Goal: Task Accomplishment & Management: Complete application form

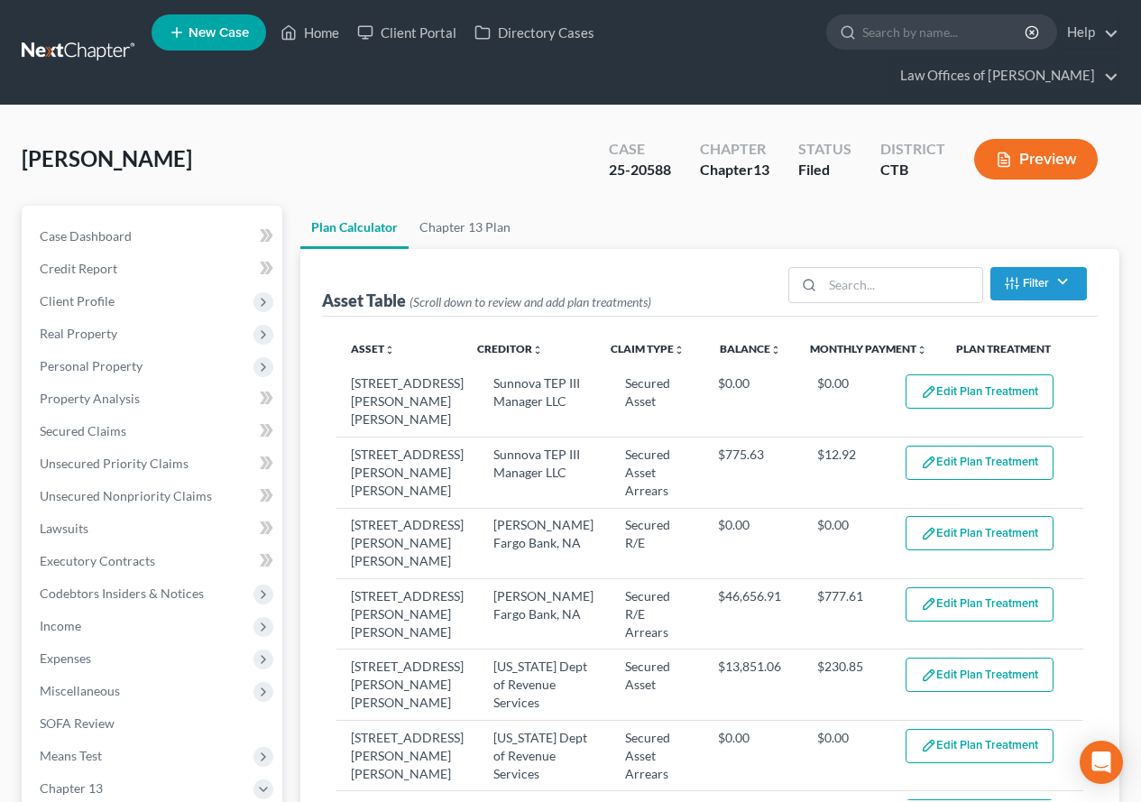
select select "59"
click at [318, 31] on link "Home" at bounding box center [309, 32] width 77 height 32
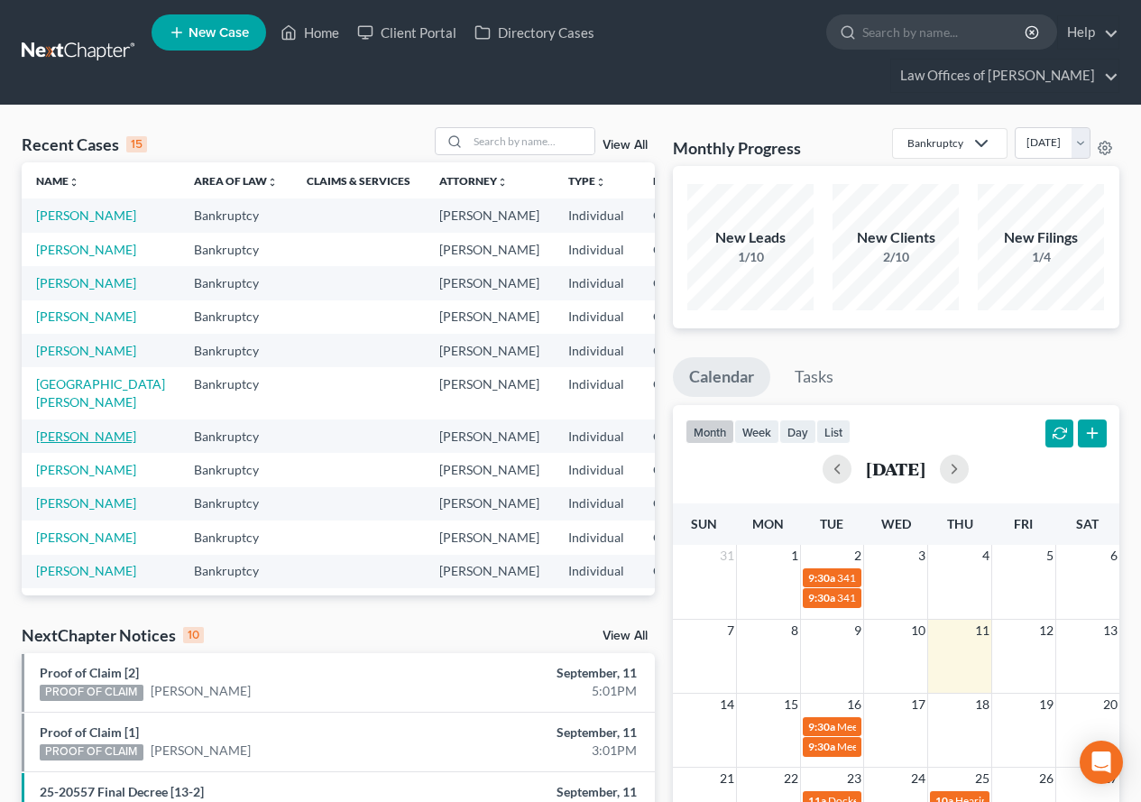
click at [53, 444] on link "[PERSON_NAME]" at bounding box center [86, 435] width 100 height 15
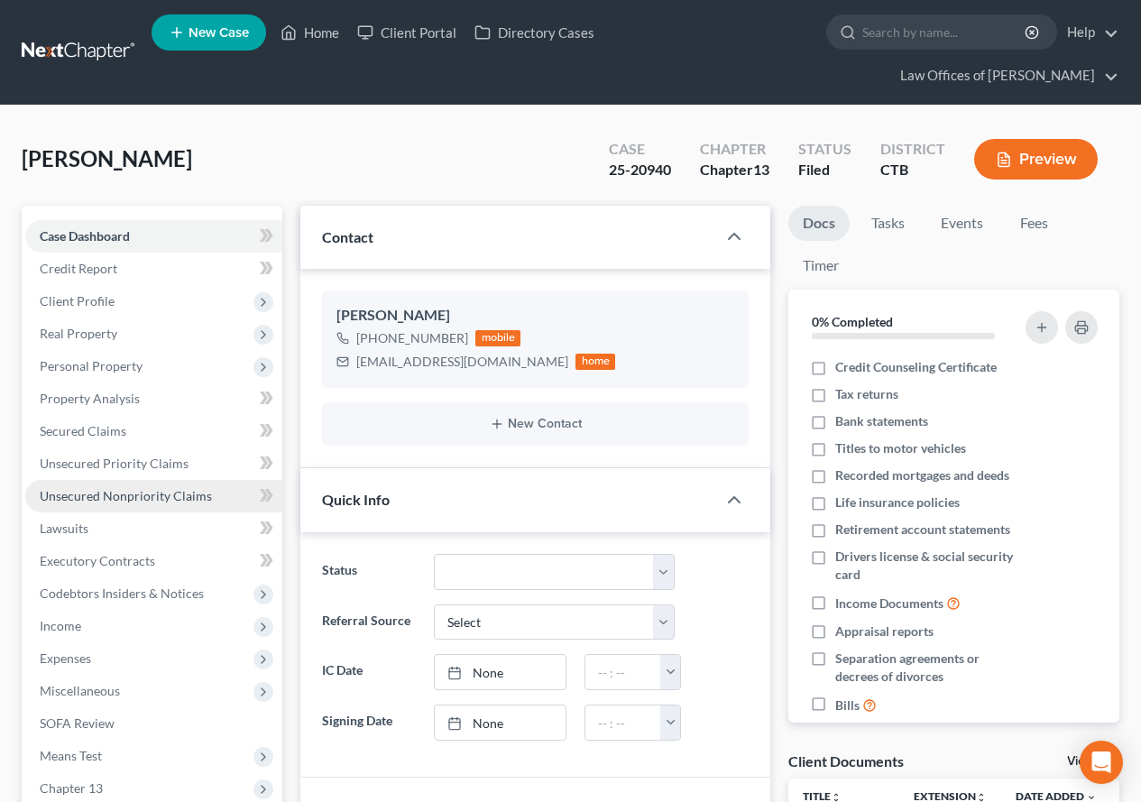
click at [87, 497] on span "Unsecured Nonpriority Claims" at bounding box center [126, 495] width 172 height 15
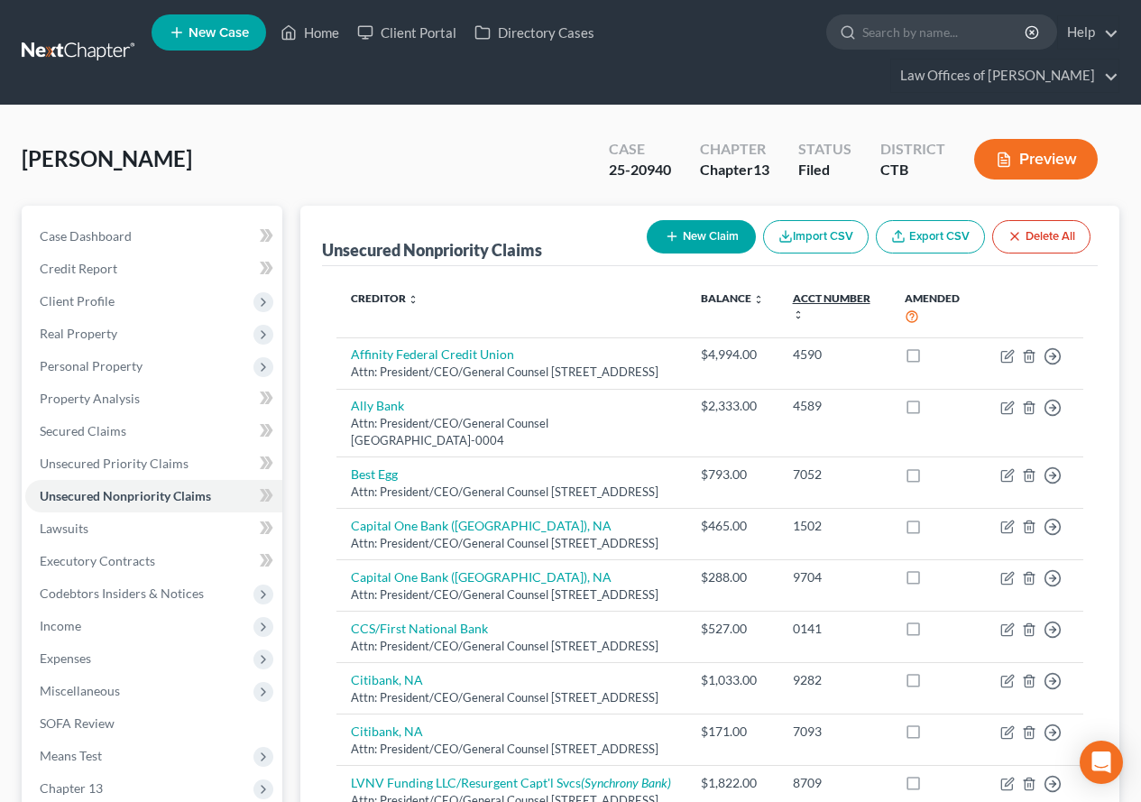
click at [823, 308] on link "Acct Number expand_more expand_less unfold_more" at bounding box center [832, 305] width 78 height 29
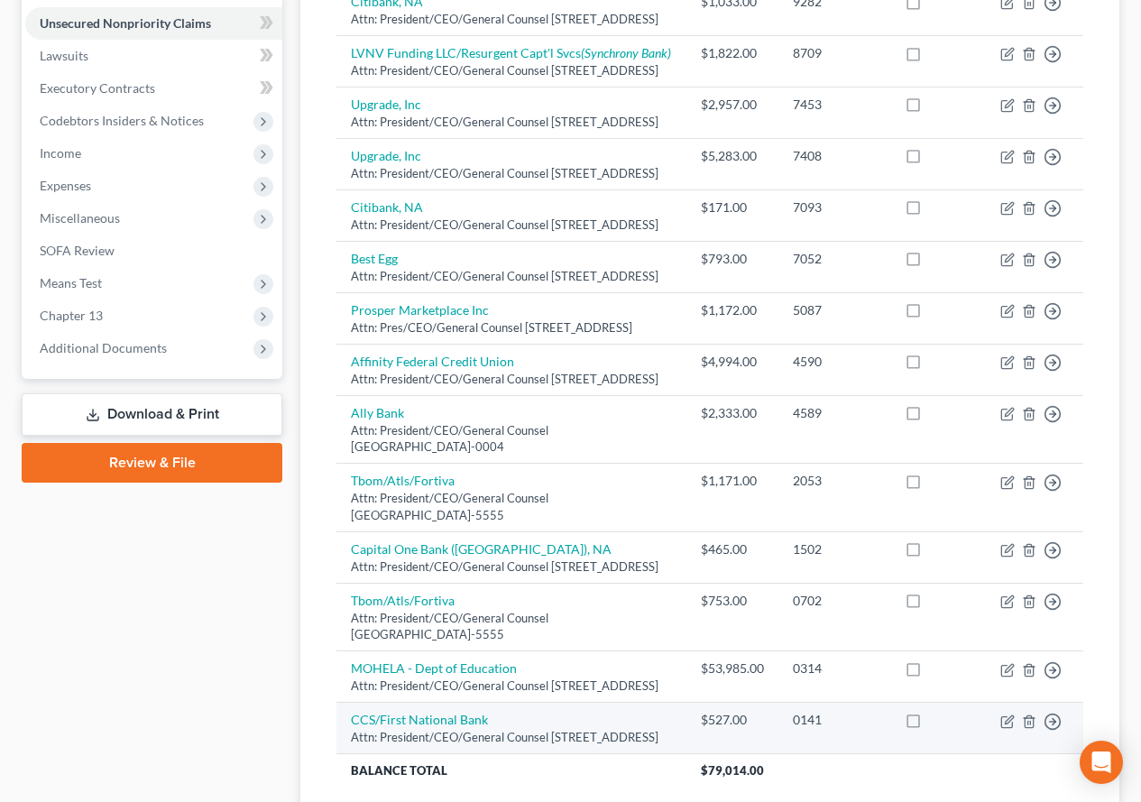
scroll to position [361, 0]
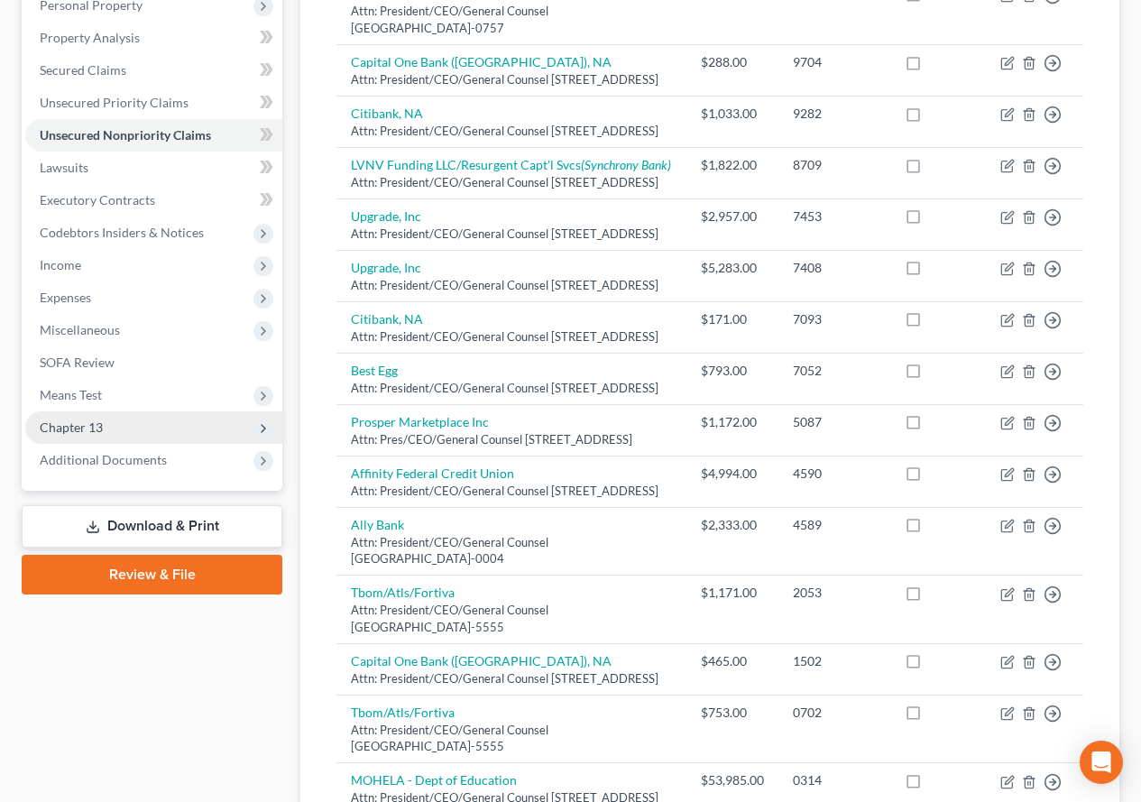
click at [102, 434] on span "Chapter 13" at bounding box center [71, 426] width 63 height 15
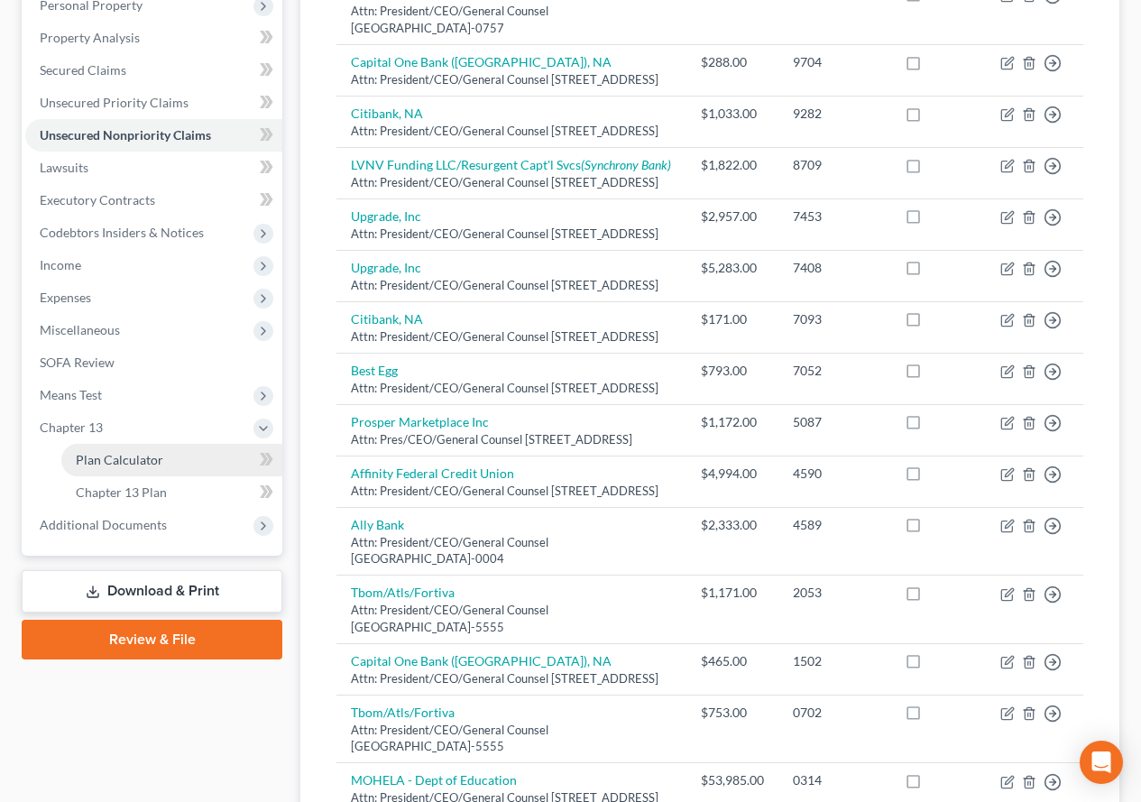
click at [129, 462] on span "Plan Calculator" at bounding box center [119, 459] width 87 height 15
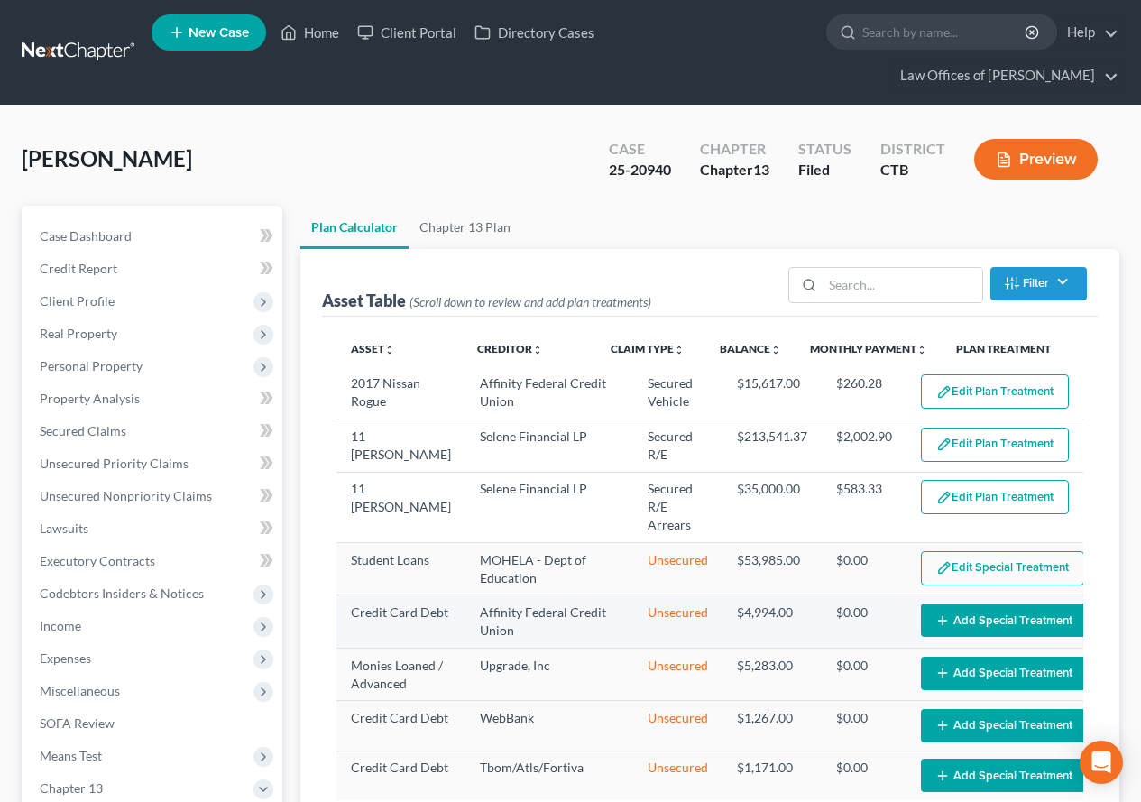
select select "59"
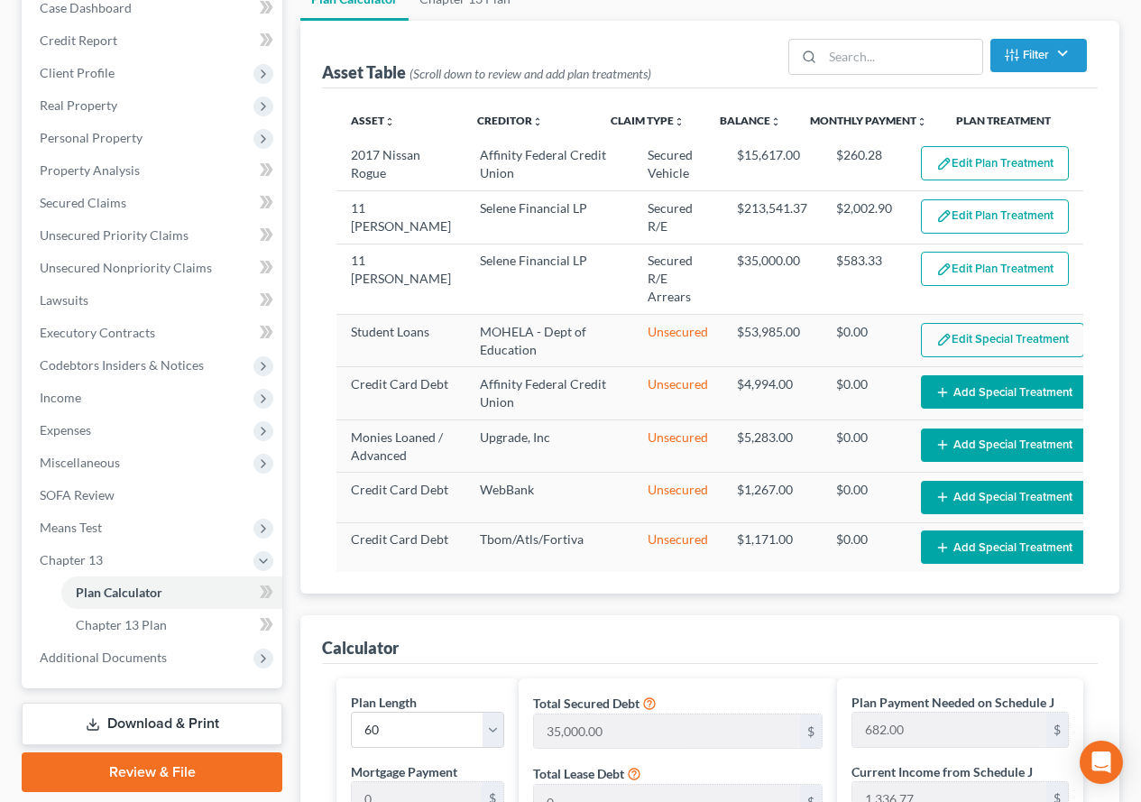
scroll to position [268, 0]
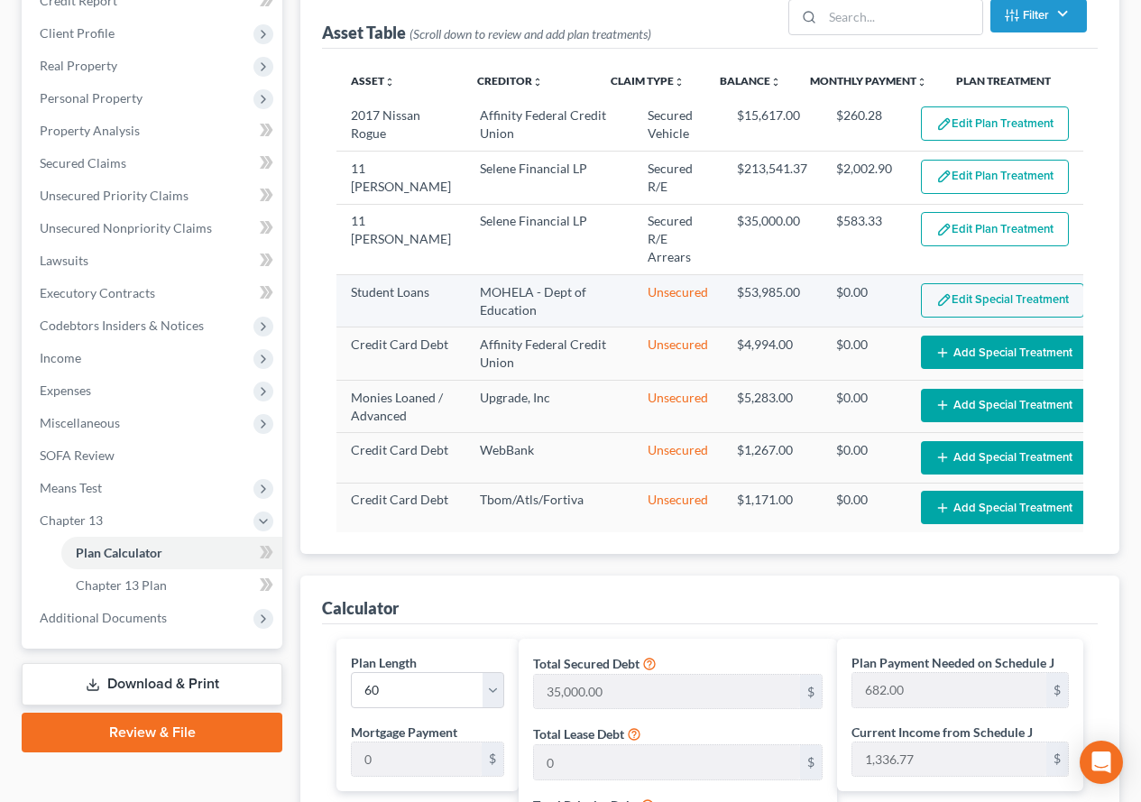
click at [947, 290] on button "Edit Special Treatment" at bounding box center [1002, 300] width 163 height 34
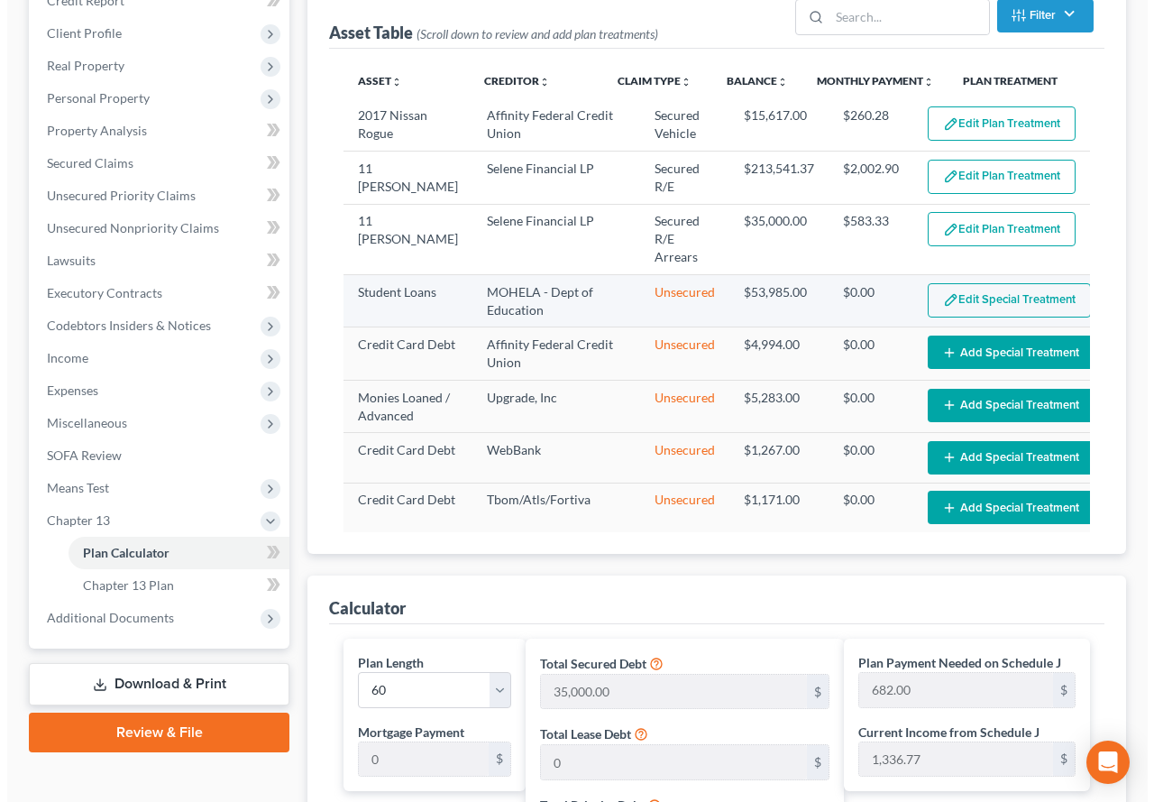
scroll to position [235, 0]
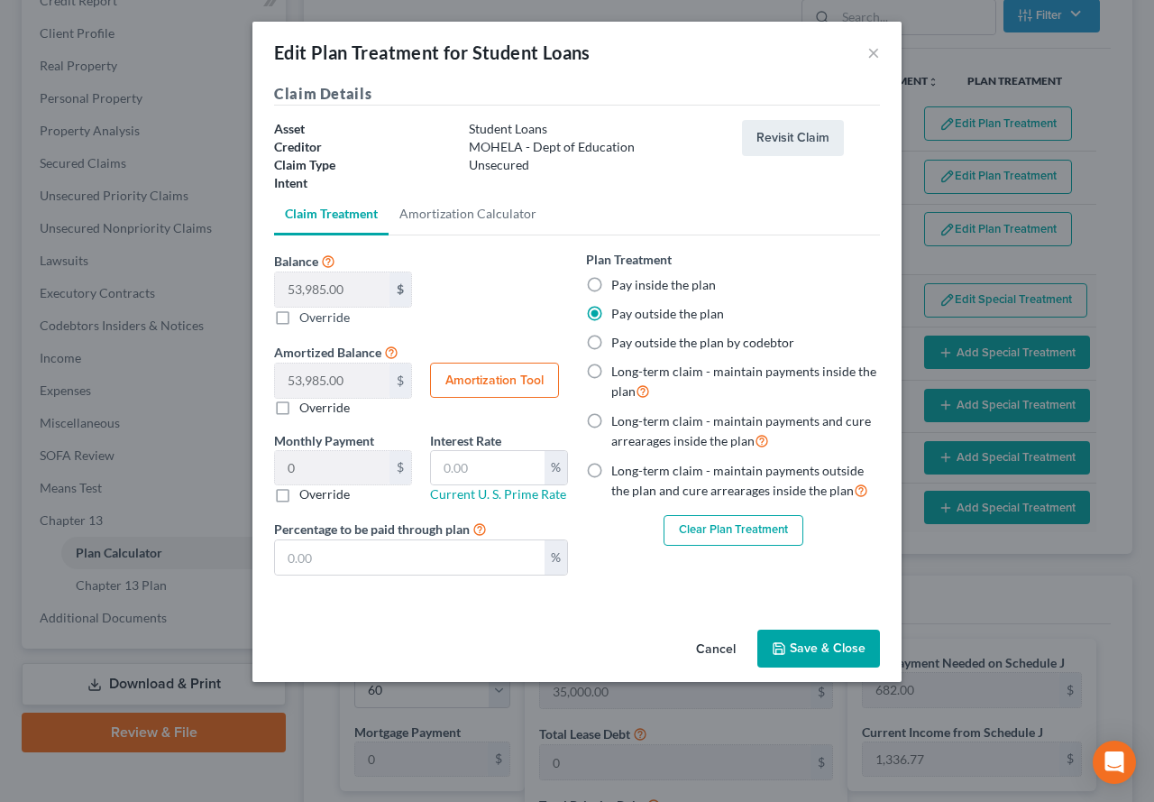
click at [828, 650] on button "Save & Close" at bounding box center [818, 648] width 123 height 38
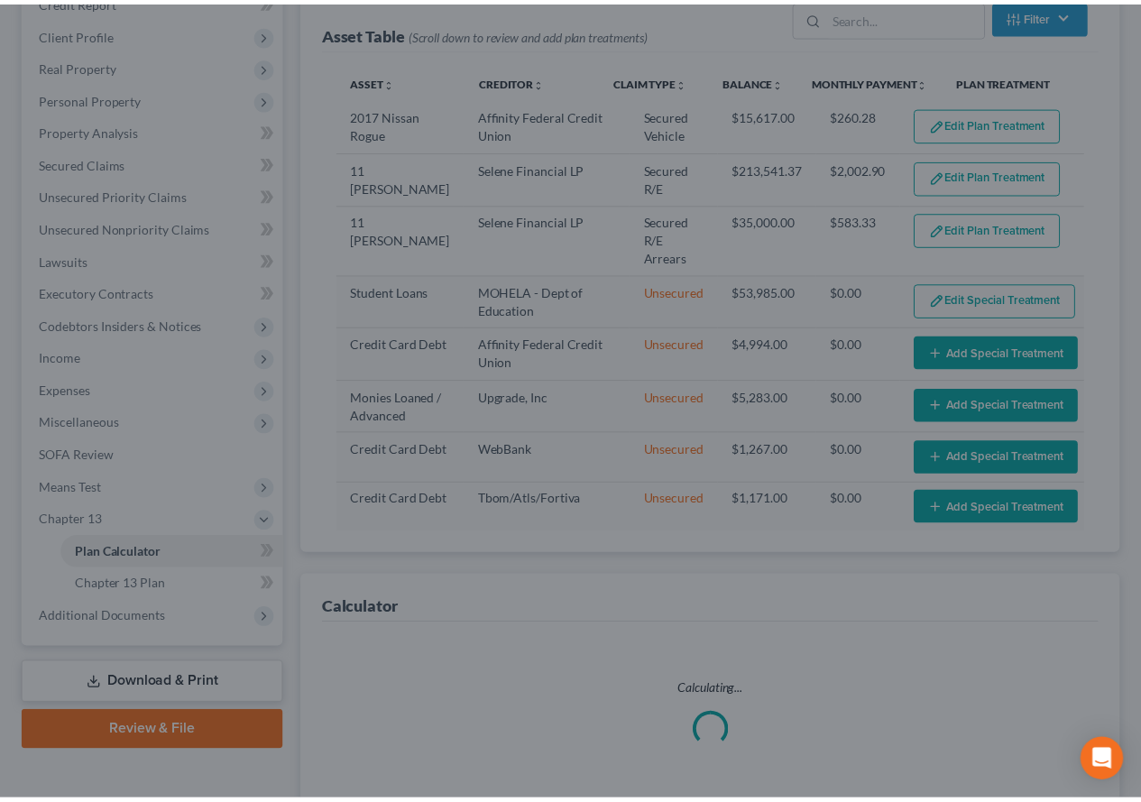
scroll to position [268, 0]
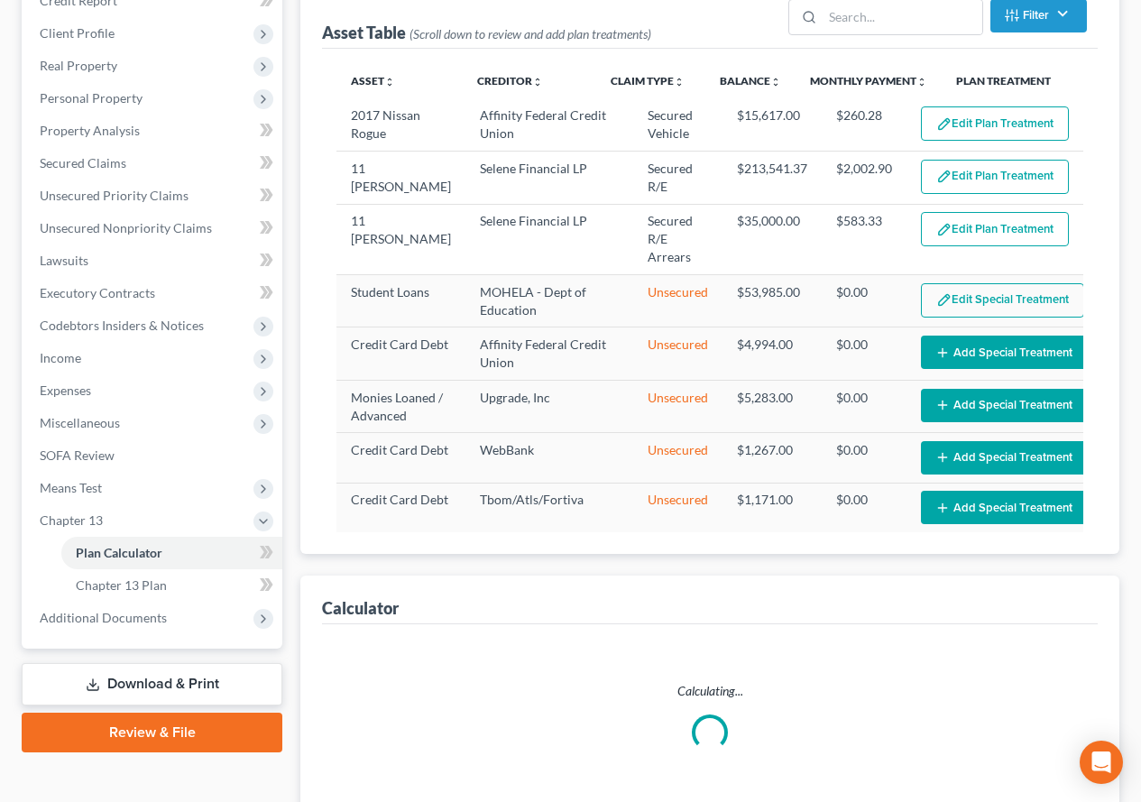
select select "59"
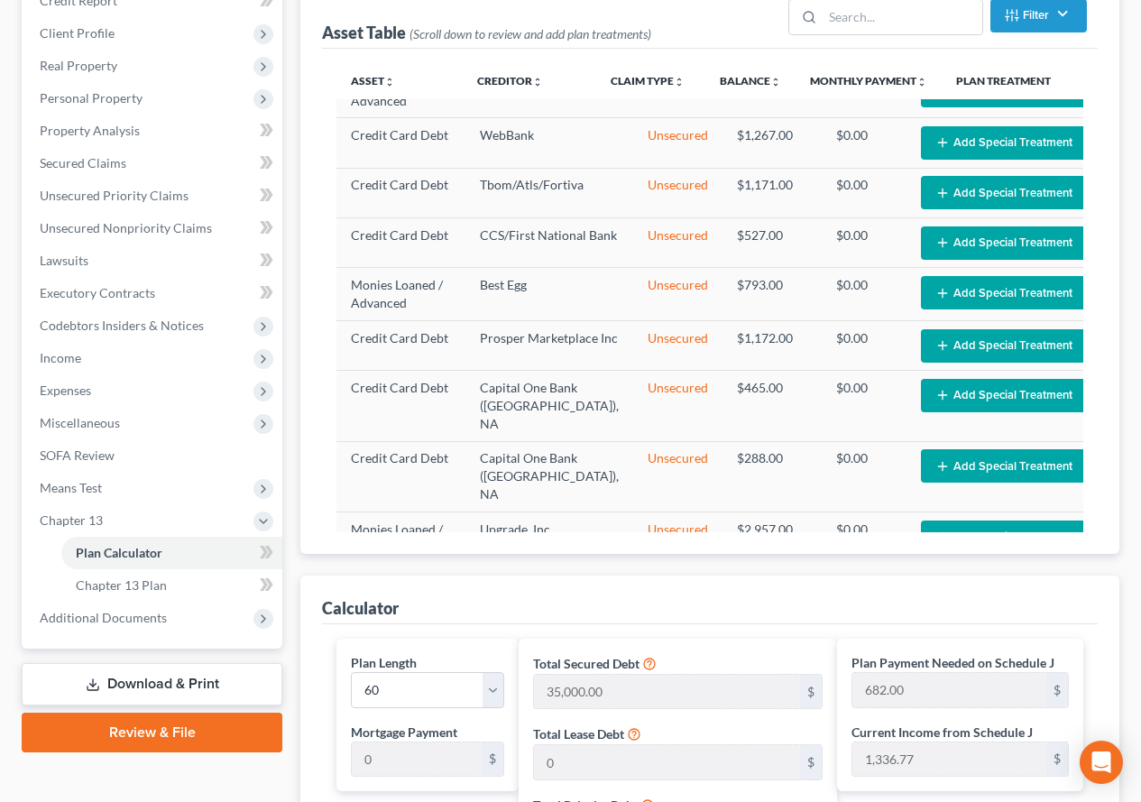
scroll to position [0, 0]
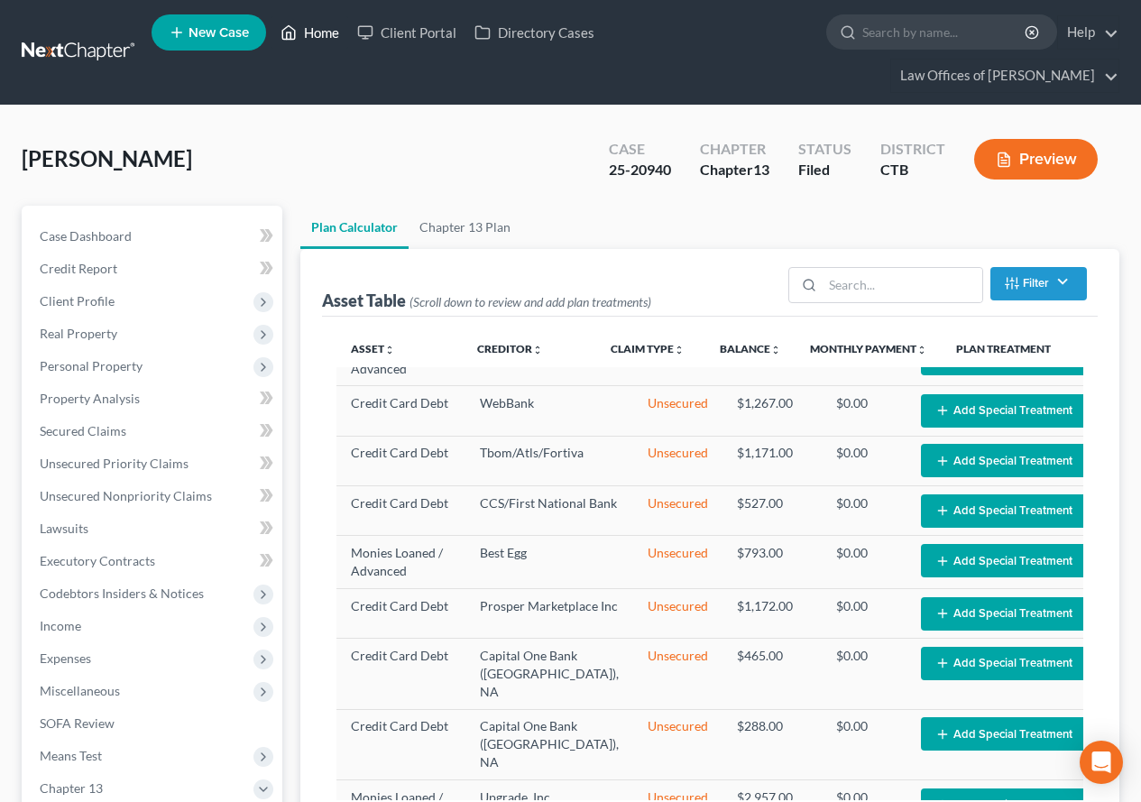
click at [310, 27] on link "Home" at bounding box center [309, 32] width 77 height 32
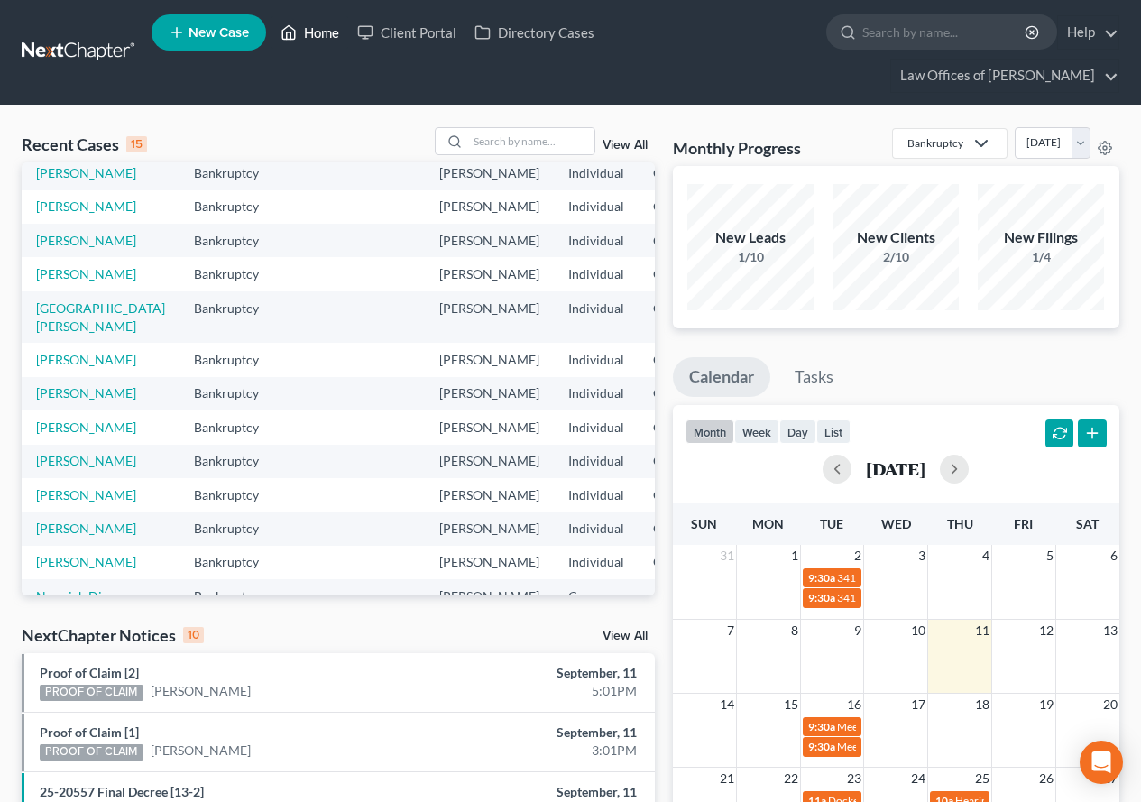
scroll to position [180, 0]
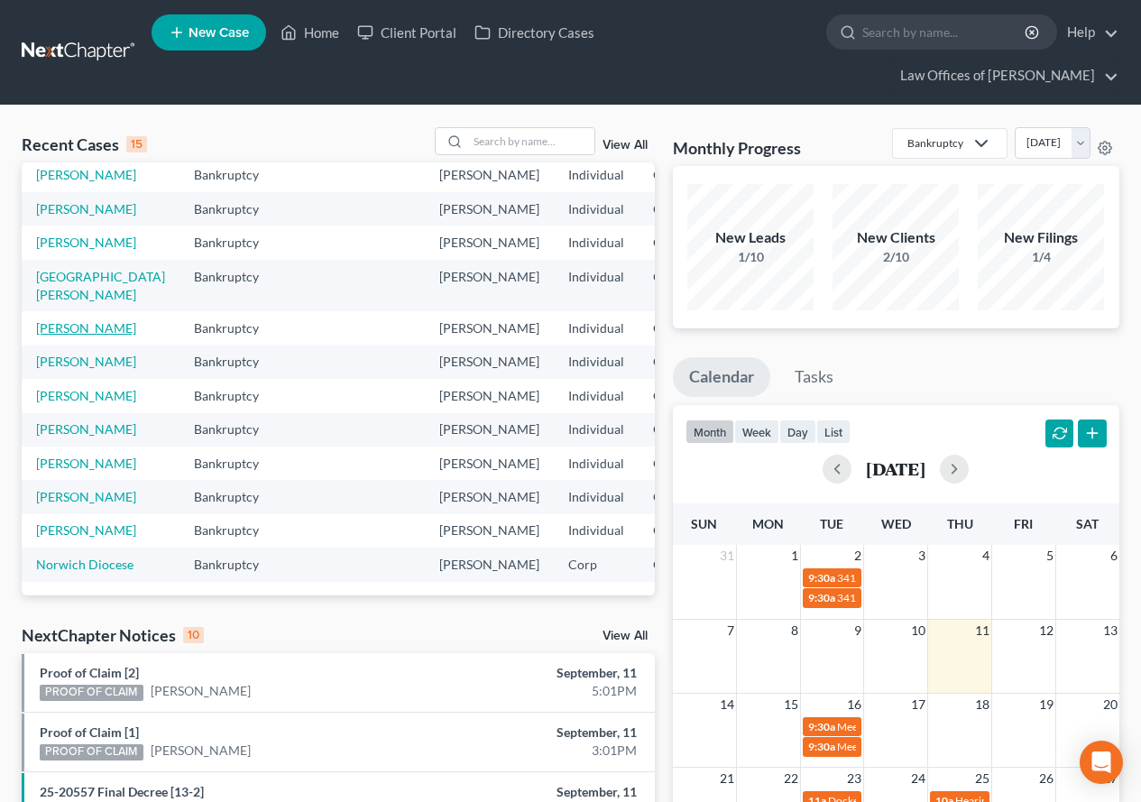
click at [50, 335] on link "[PERSON_NAME]" at bounding box center [86, 327] width 100 height 15
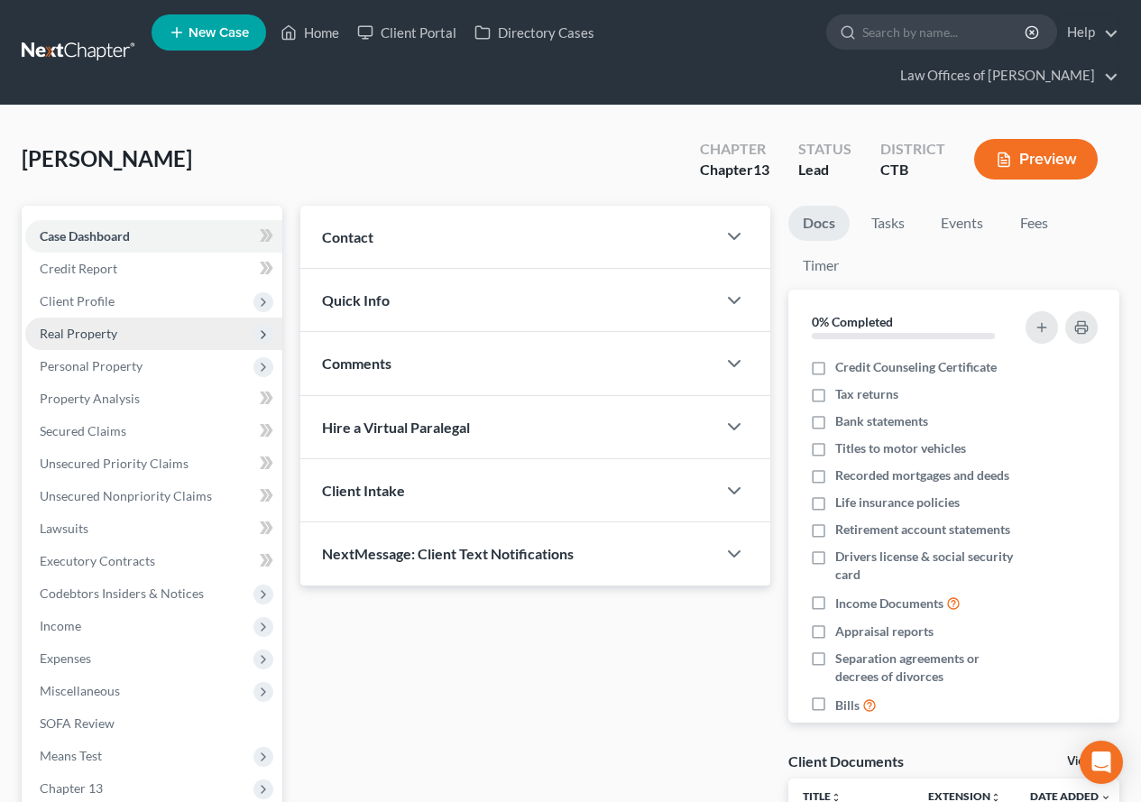
click at [97, 335] on span "Real Property" at bounding box center [79, 333] width 78 height 15
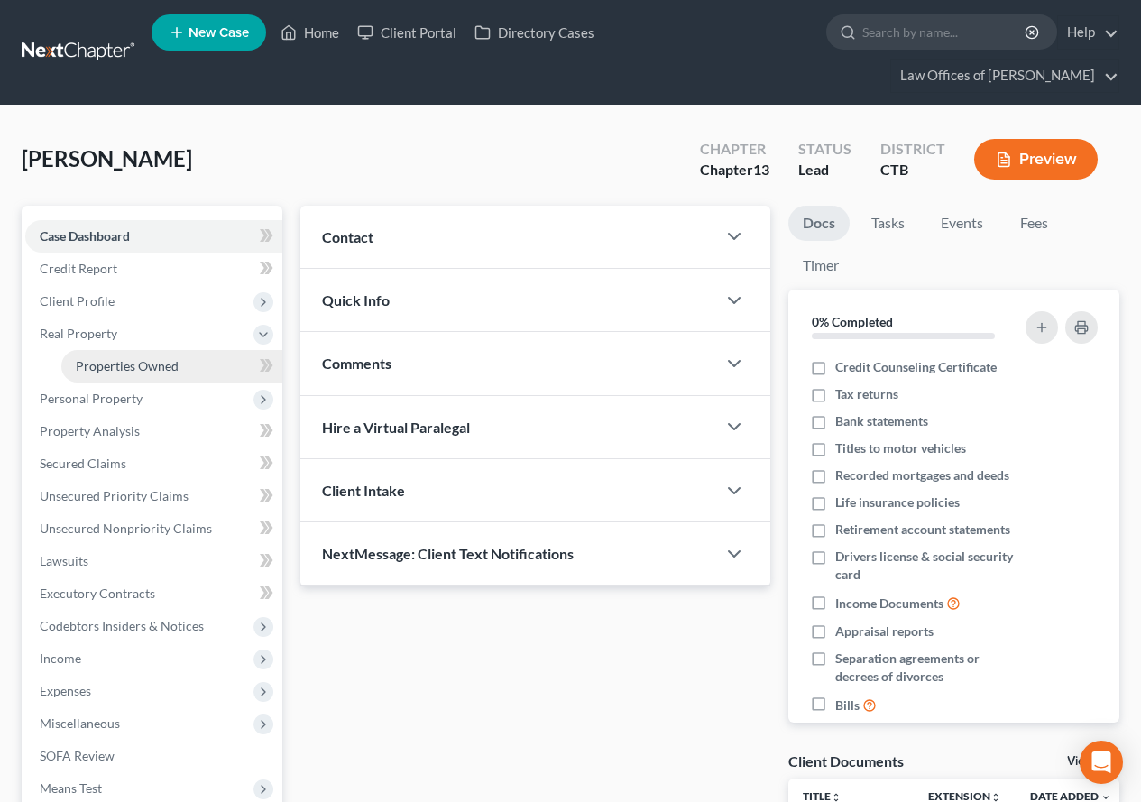
click at [106, 364] on span "Properties Owned" at bounding box center [127, 365] width 103 height 15
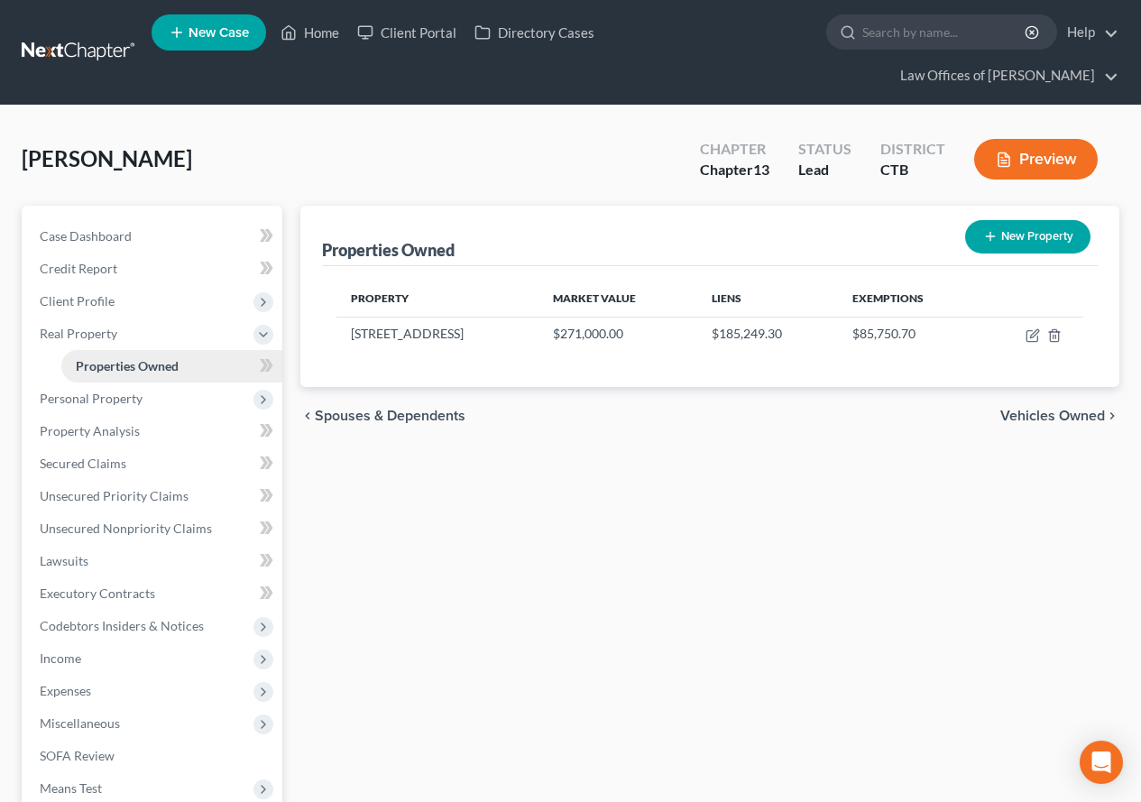
scroll to position [90, 0]
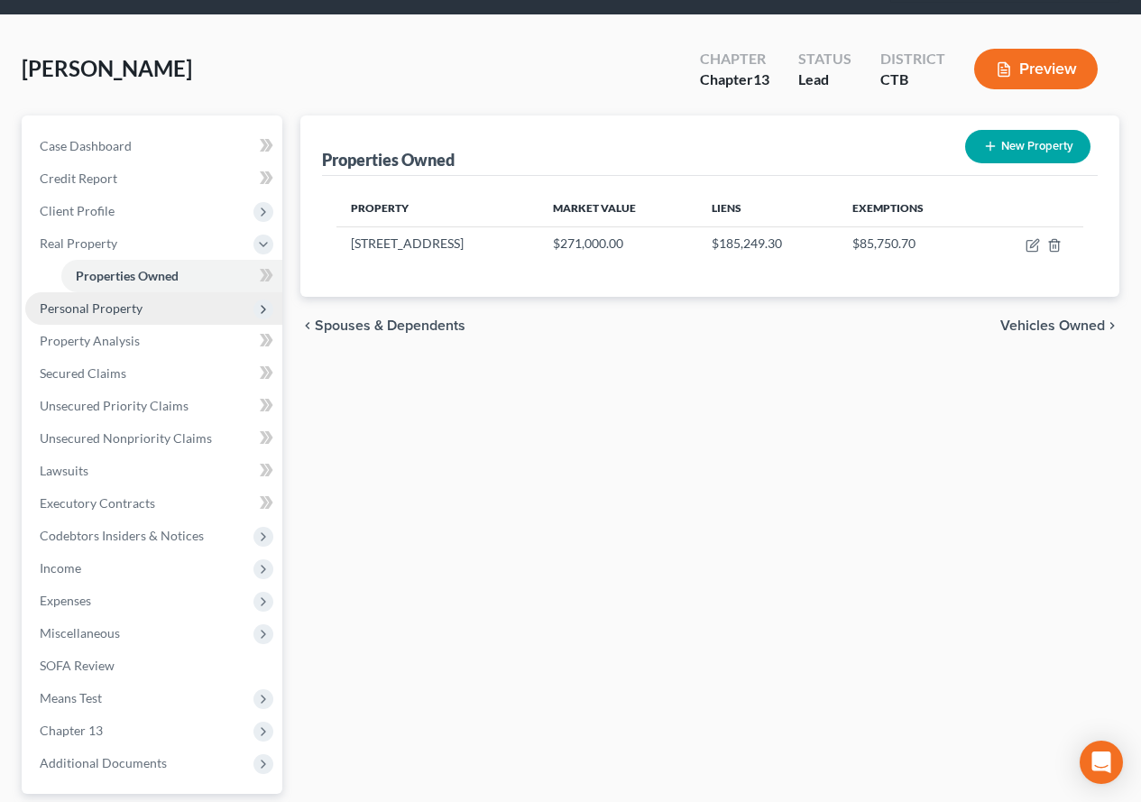
click at [109, 313] on span "Personal Property" at bounding box center [91, 307] width 103 height 15
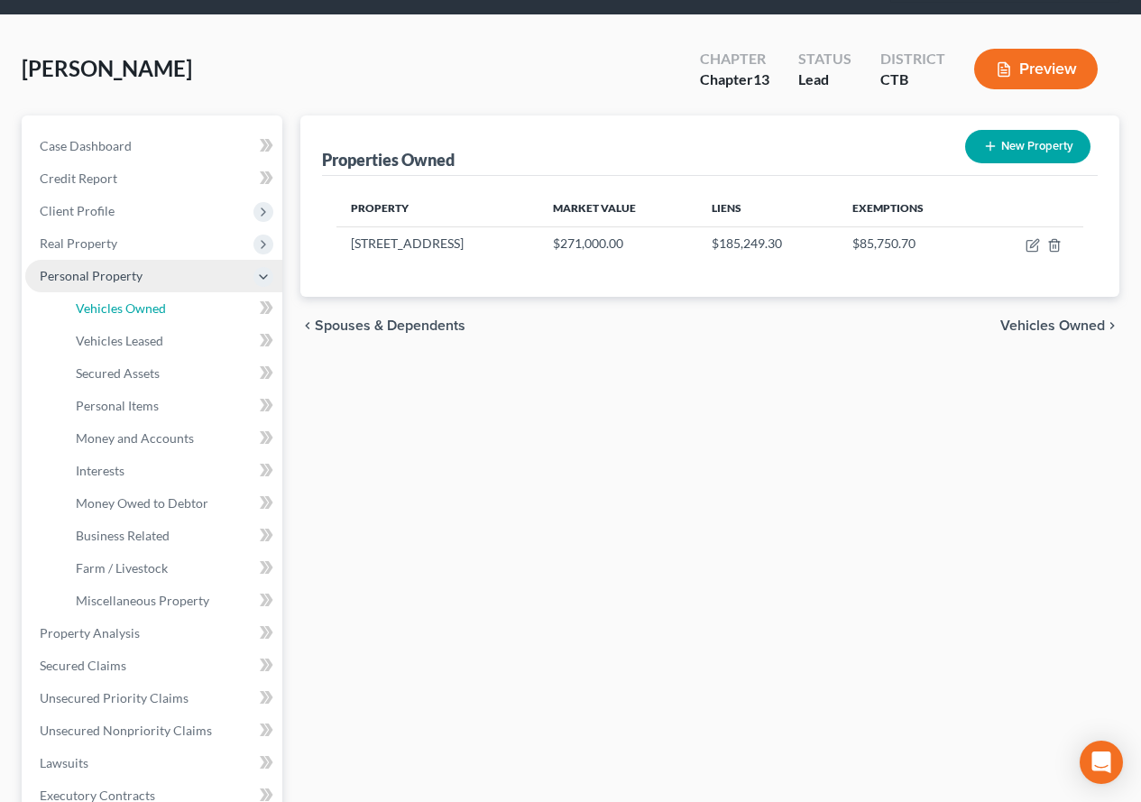
click at [109, 313] on span "Vehicles Owned" at bounding box center [121, 307] width 90 height 15
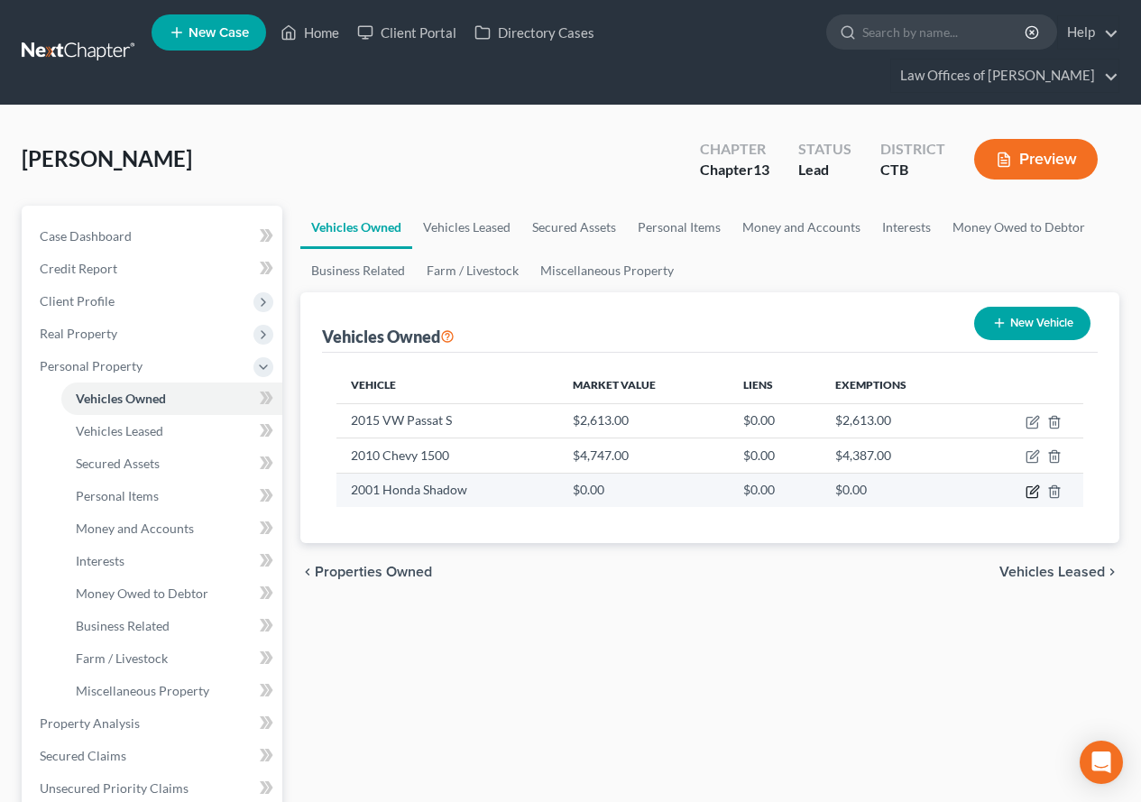
click at [1031, 491] on icon "button" at bounding box center [1034, 489] width 8 height 8
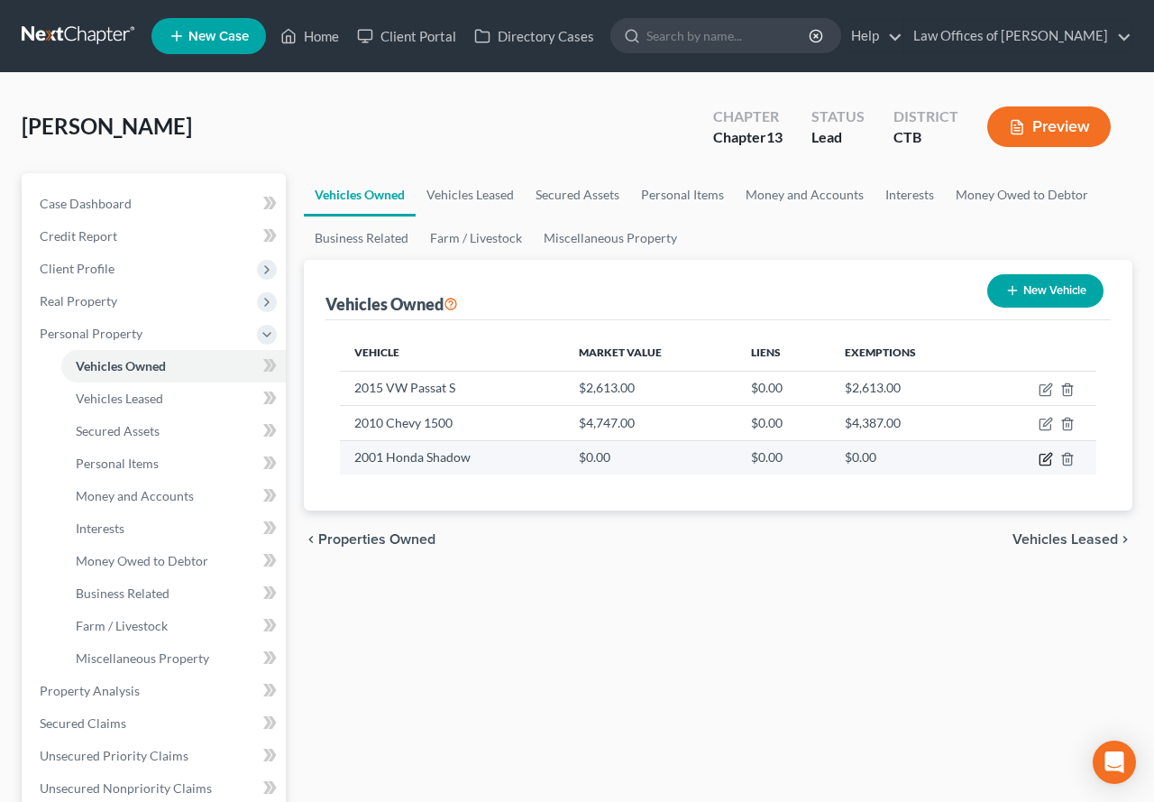
select select "0"
select select "25"
select select "0"
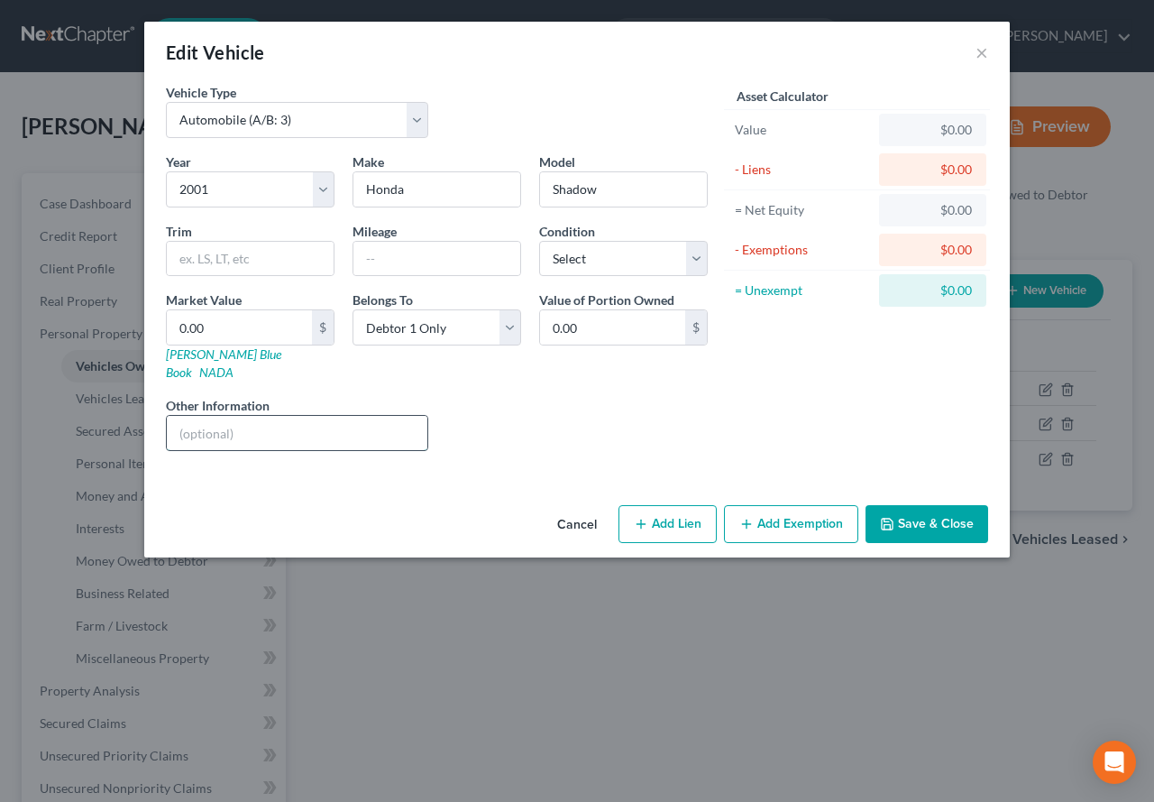
click at [205, 416] on input "text" at bounding box center [297, 433] width 261 height 34
click at [215, 334] on input "0.00" at bounding box center [239, 327] width 145 height 34
drag, startPoint x: 250, startPoint y: 422, endPoint x: 376, endPoint y: 423, distance: 126.2
click at [376, 423] on input "Doesn't run, has been taken apart" at bounding box center [297, 433] width 261 height 34
type input "Doesn't run, currently in parts"
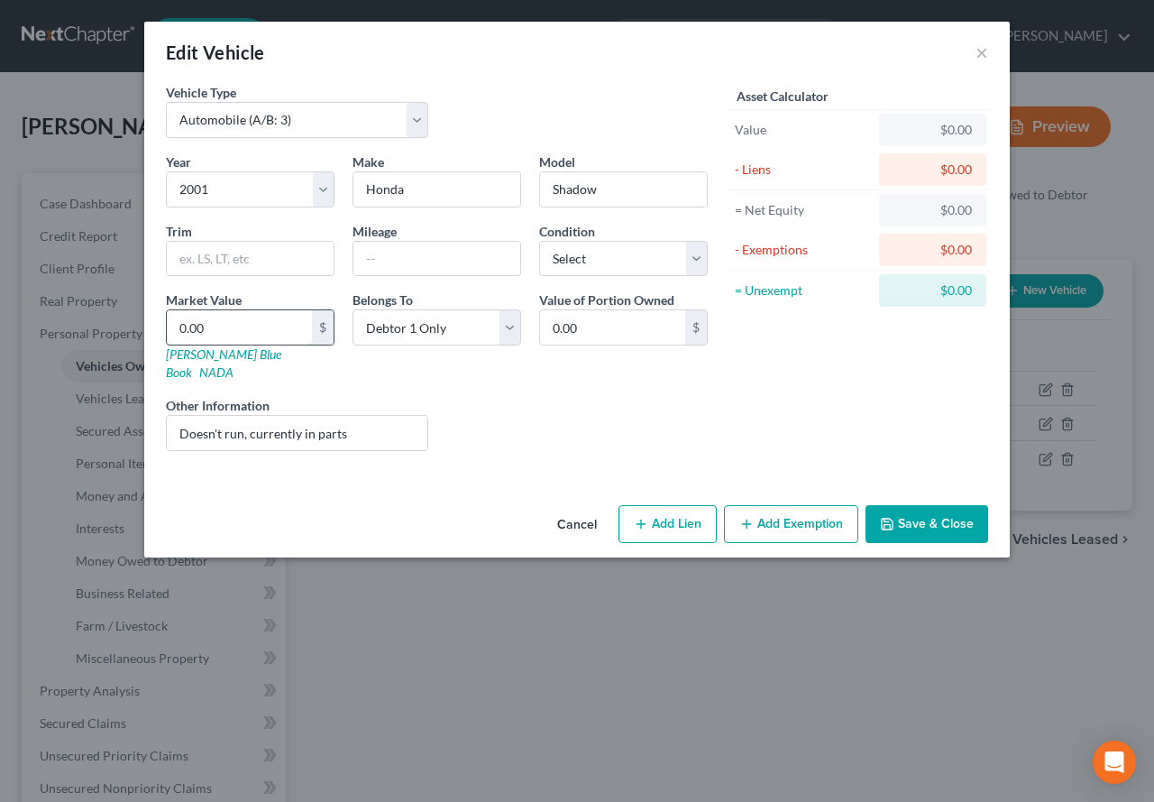
click at [216, 334] on input "0.00" at bounding box center [239, 327] width 145 height 34
type input "1"
type input "1.00"
type input "10"
type input "10.00"
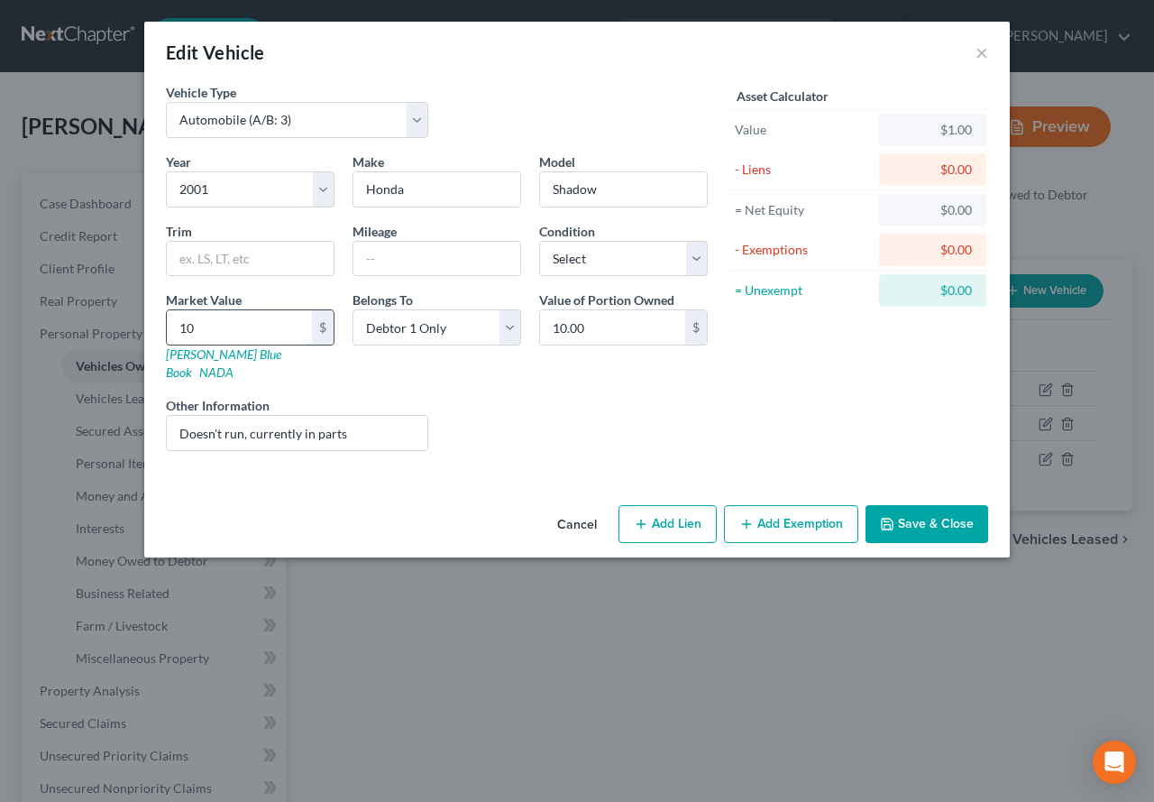
type input "100"
type input "100.00"
click at [778, 505] on button "Add Exemption" at bounding box center [791, 524] width 134 height 38
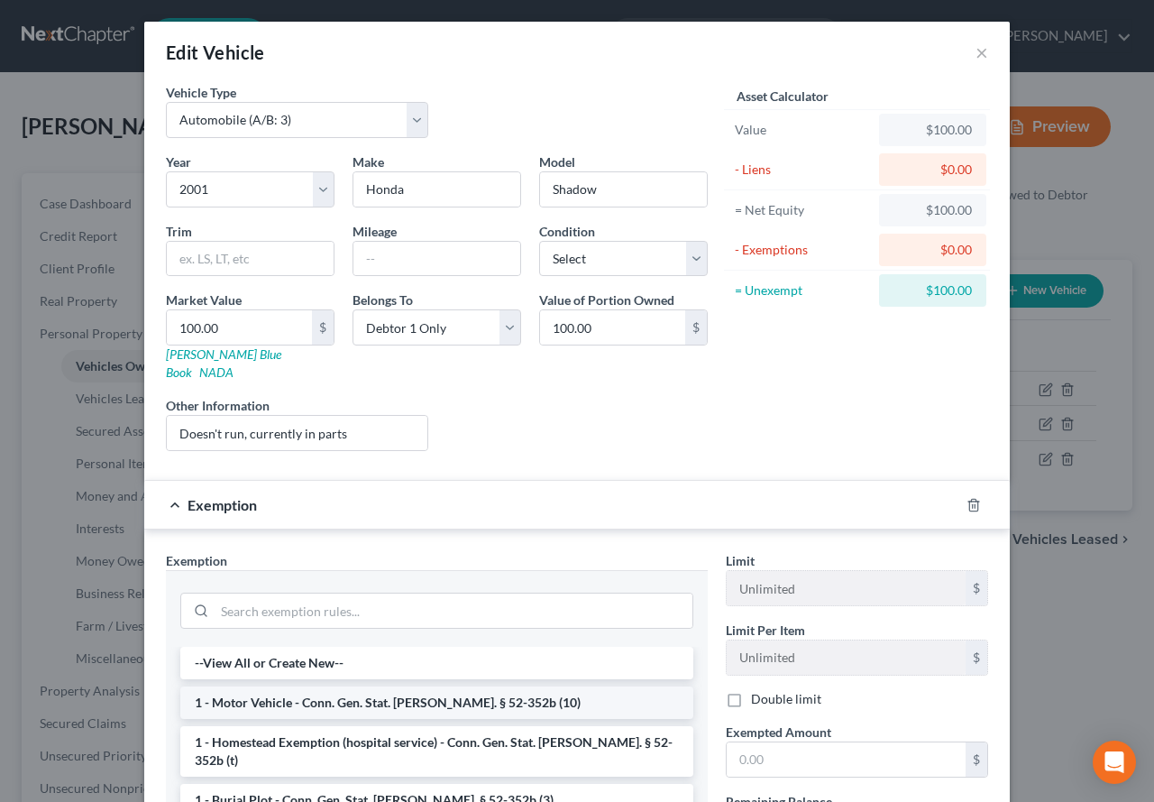
click at [374, 686] on li "1 - Motor Vehicle - Conn. Gen. Stat. [PERSON_NAME]. § 52-352b (10)" at bounding box center [436, 702] width 513 height 32
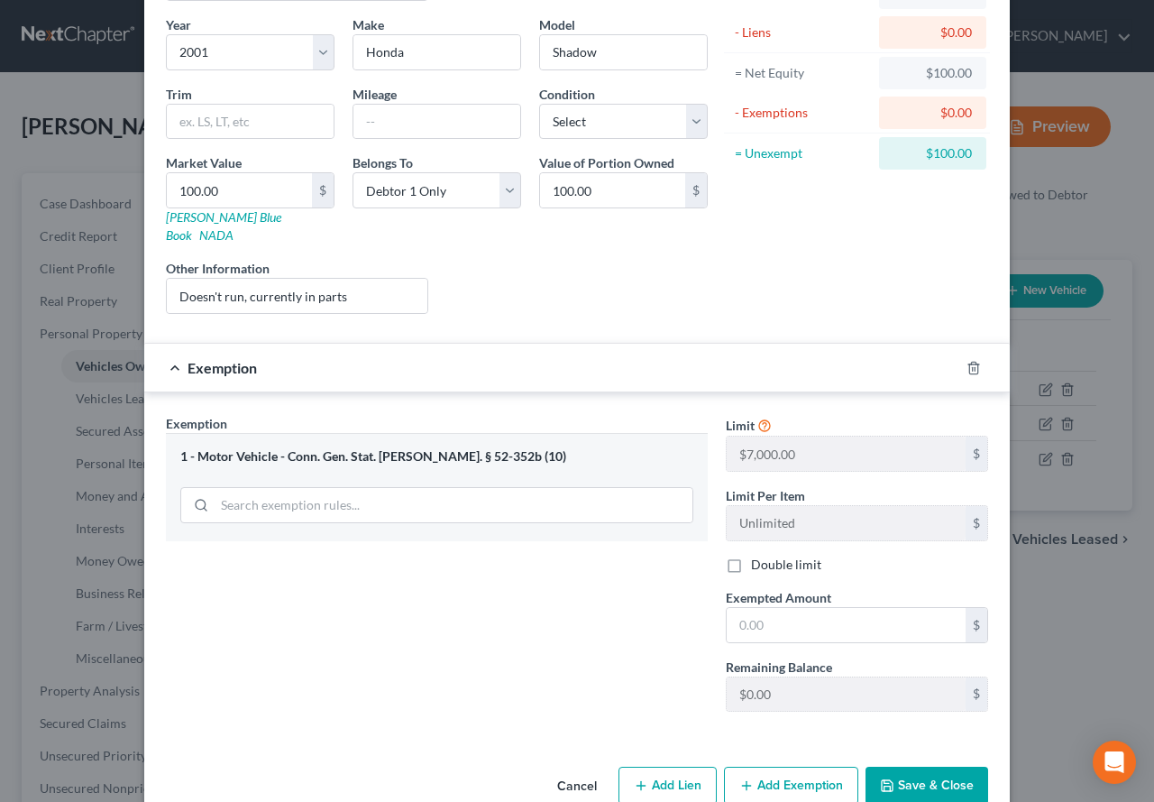
scroll to position [158, 0]
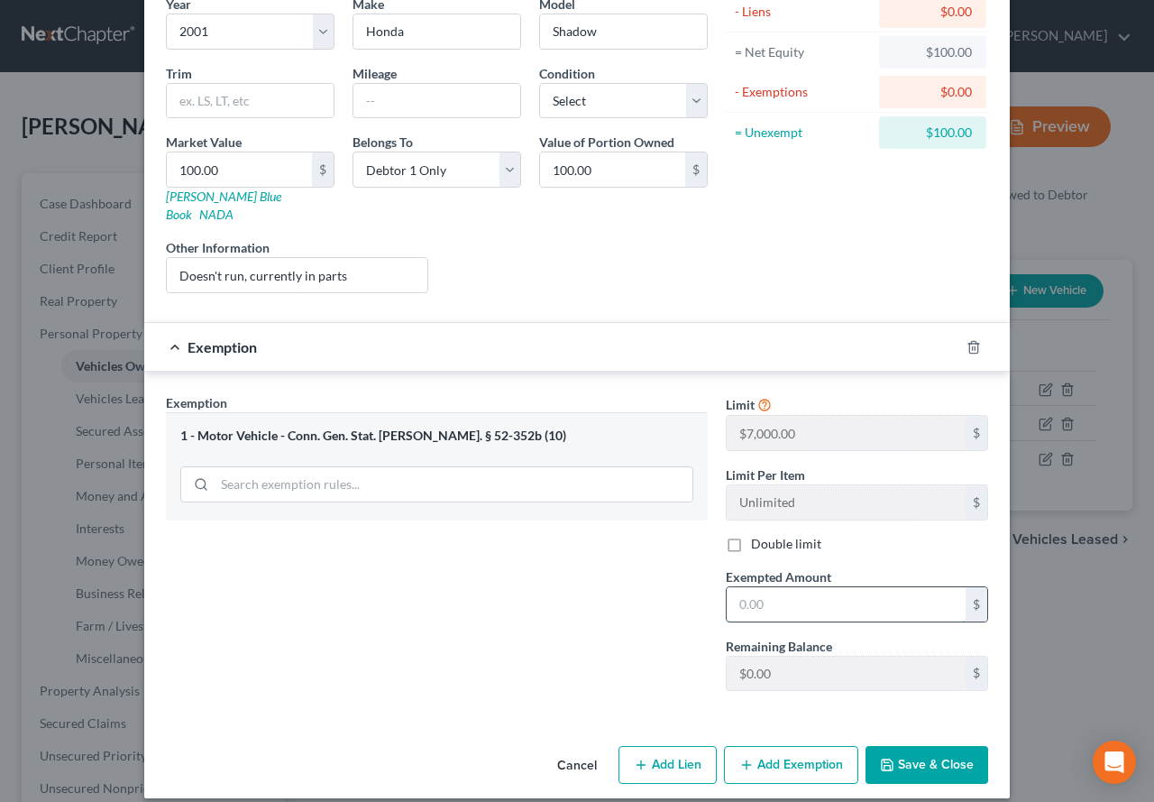
click at [753, 596] on input "text" at bounding box center [846, 604] width 239 height 34
type input "100.00"
click at [922, 758] on button "Save & Close" at bounding box center [927, 765] width 123 height 38
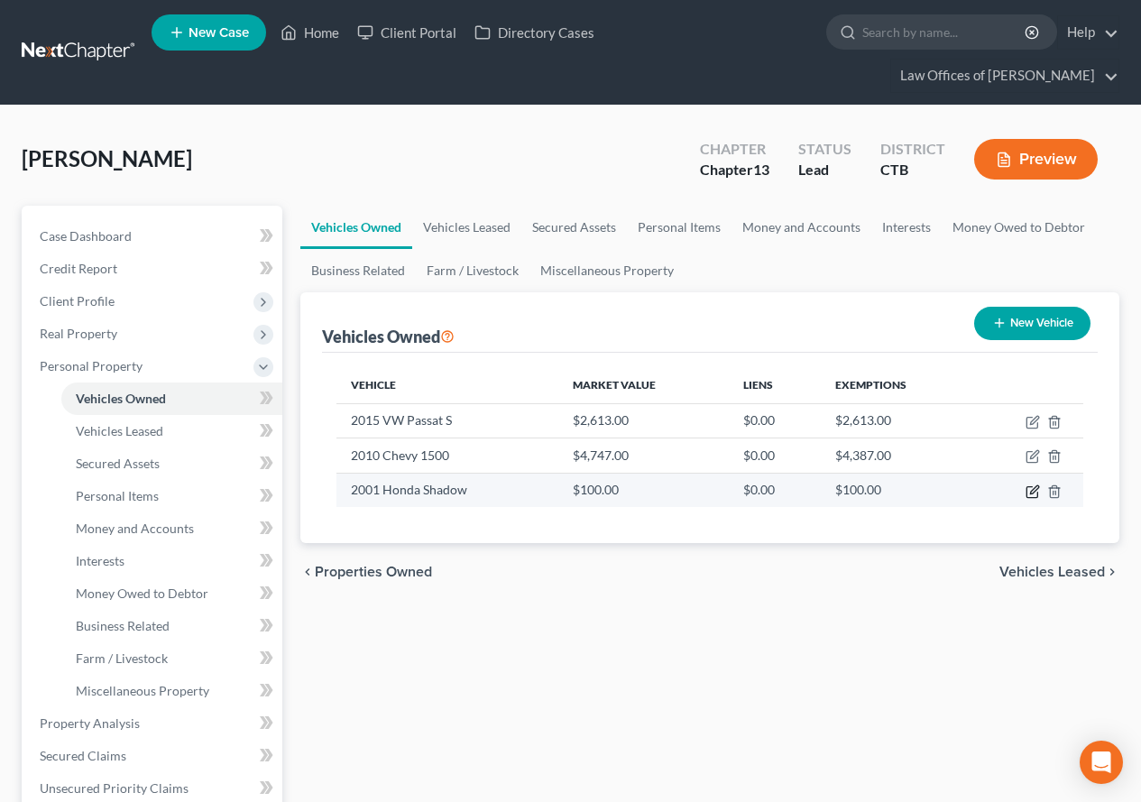
click at [1031, 493] on icon "button" at bounding box center [1034, 489] width 8 height 8
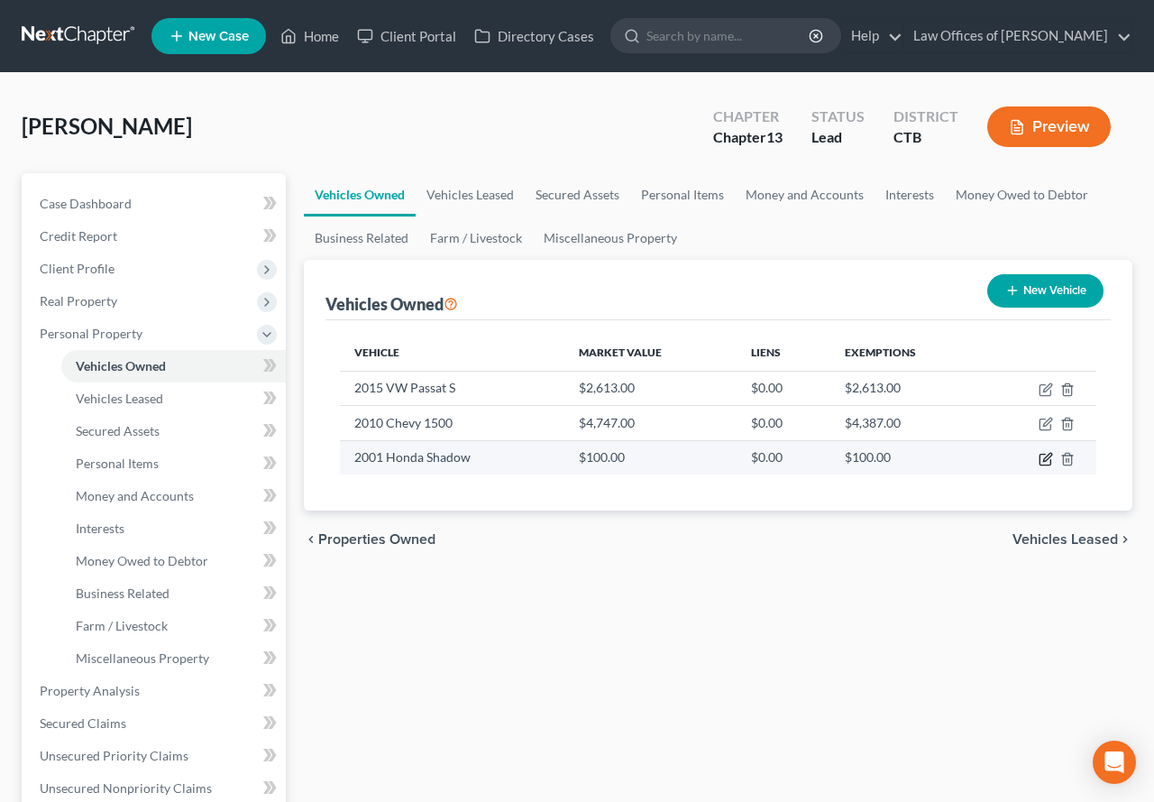
select select "0"
select select "25"
select select "0"
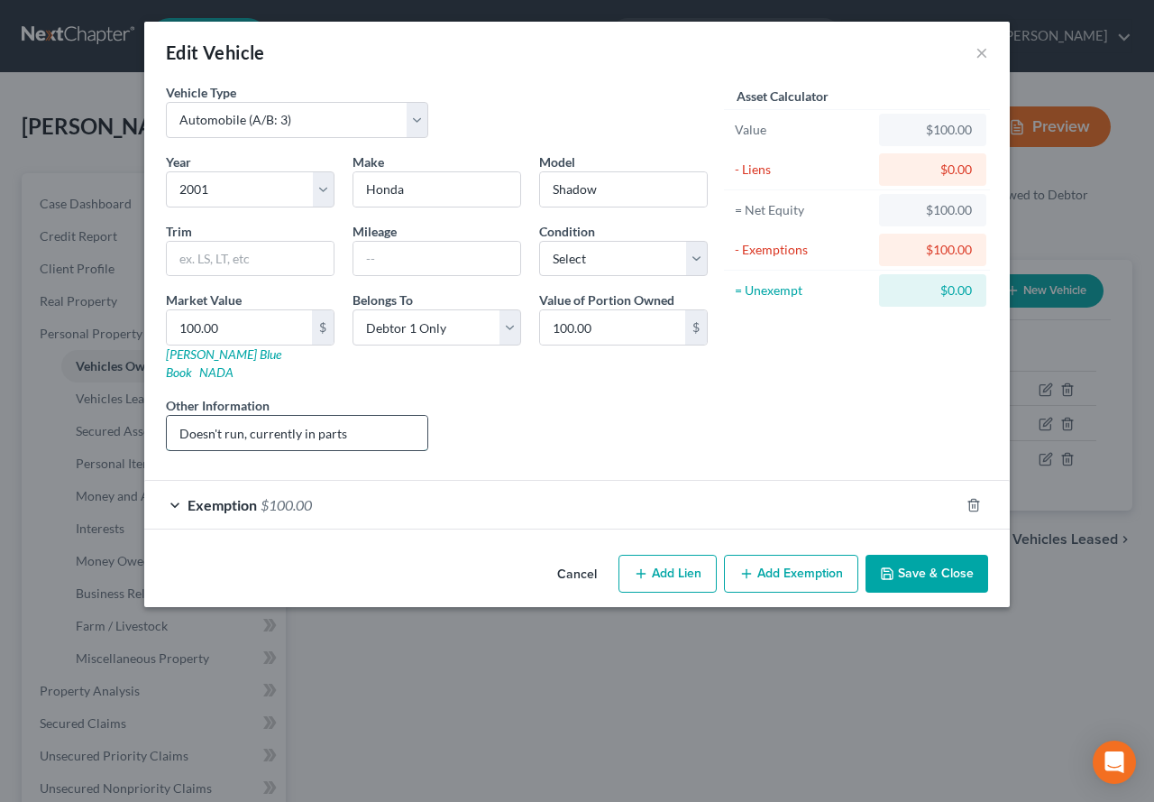
click at [353, 416] on input "Doesn't run, currently in parts" at bounding box center [297, 433] width 261 height 34
type input "Doesn't run, currently in parts, not Registered"
click at [933, 564] on button "Save & Close" at bounding box center [927, 574] width 123 height 38
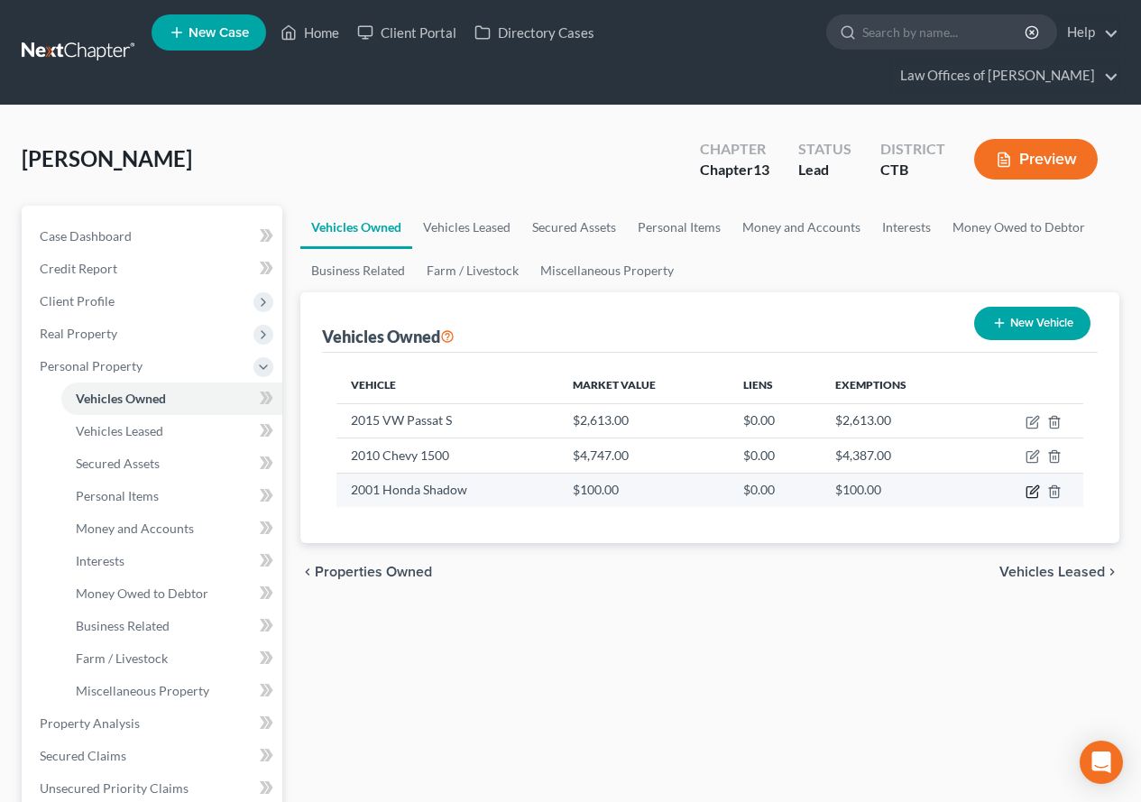
click at [1029, 494] on icon "button" at bounding box center [1032, 491] width 14 height 14
select select "0"
select select "25"
select select "0"
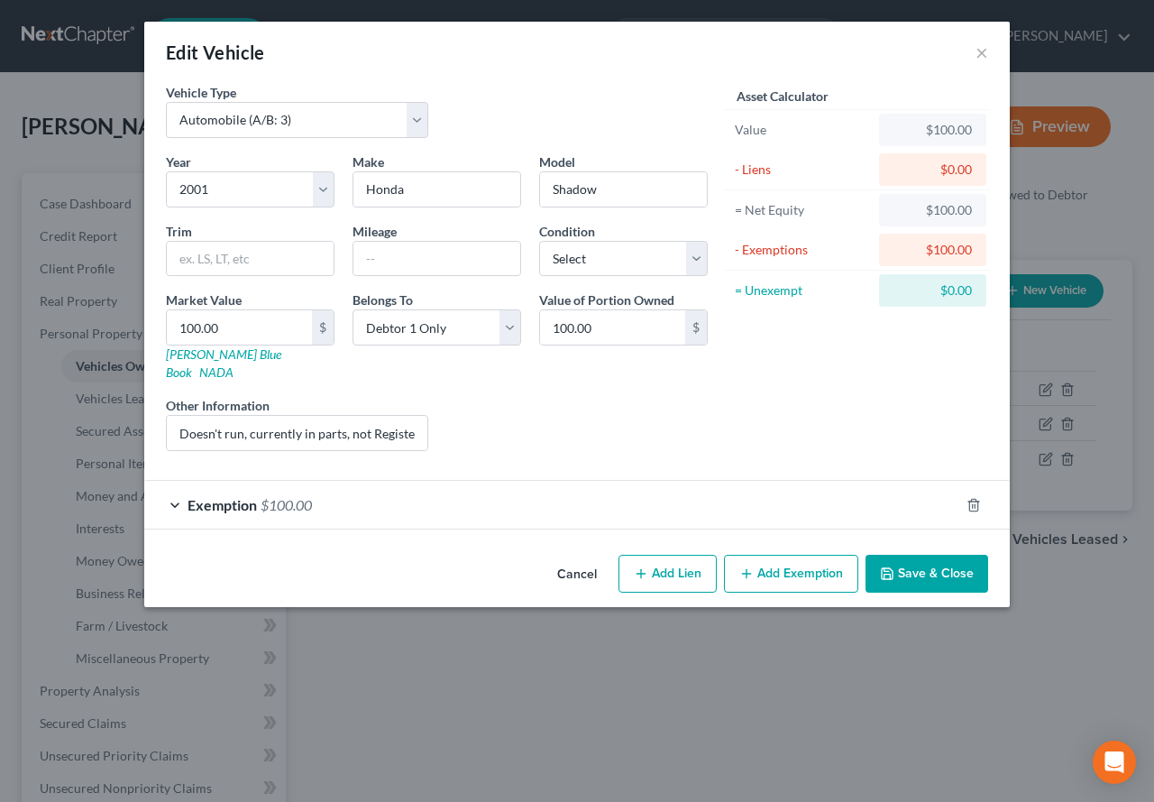
click at [303, 497] on div "Exemption $100.00" at bounding box center [551, 505] width 815 height 48
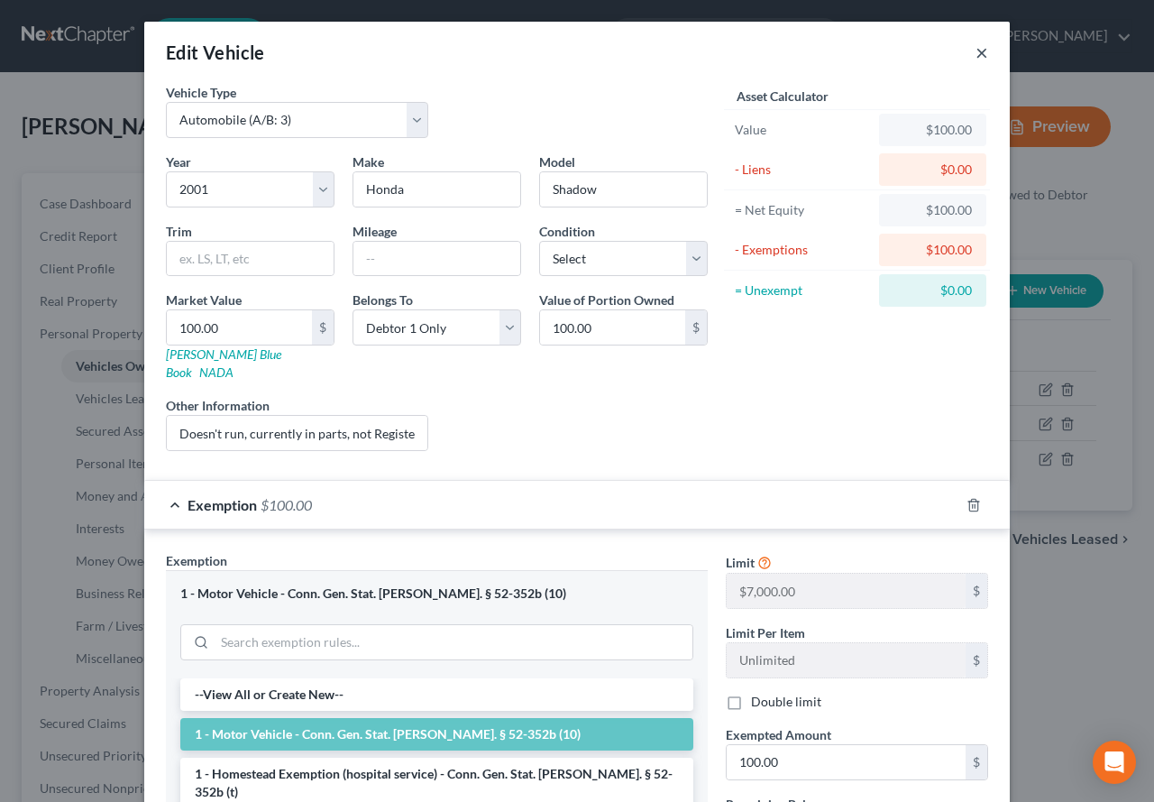
click at [976, 52] on button "×" at bounding box center [982, 52] width 13 height 22
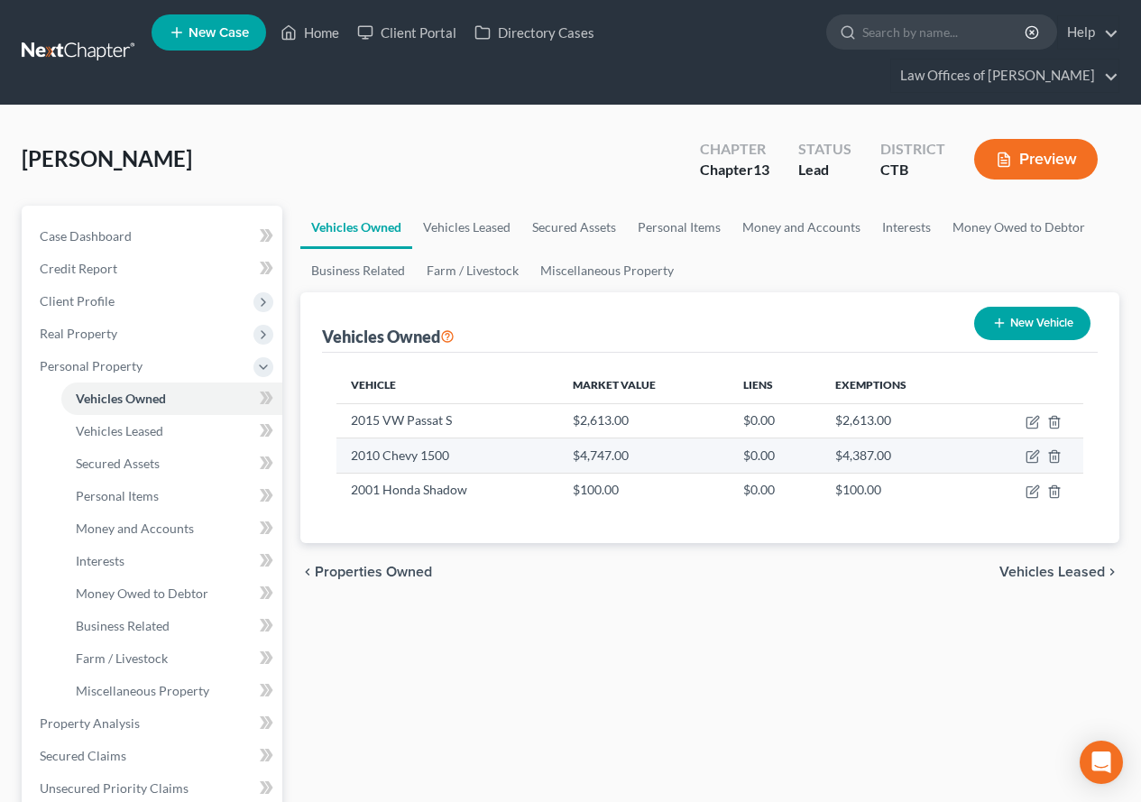
click at [441, 453] on td "2010 Chevy 1500" at bounding box center [446, 455] width 221 height 34
click at [1031, 458] on icon "button" at bounding box center [1034, 455] width 8 height 8
select select "0"
select select "16"
select select "3"
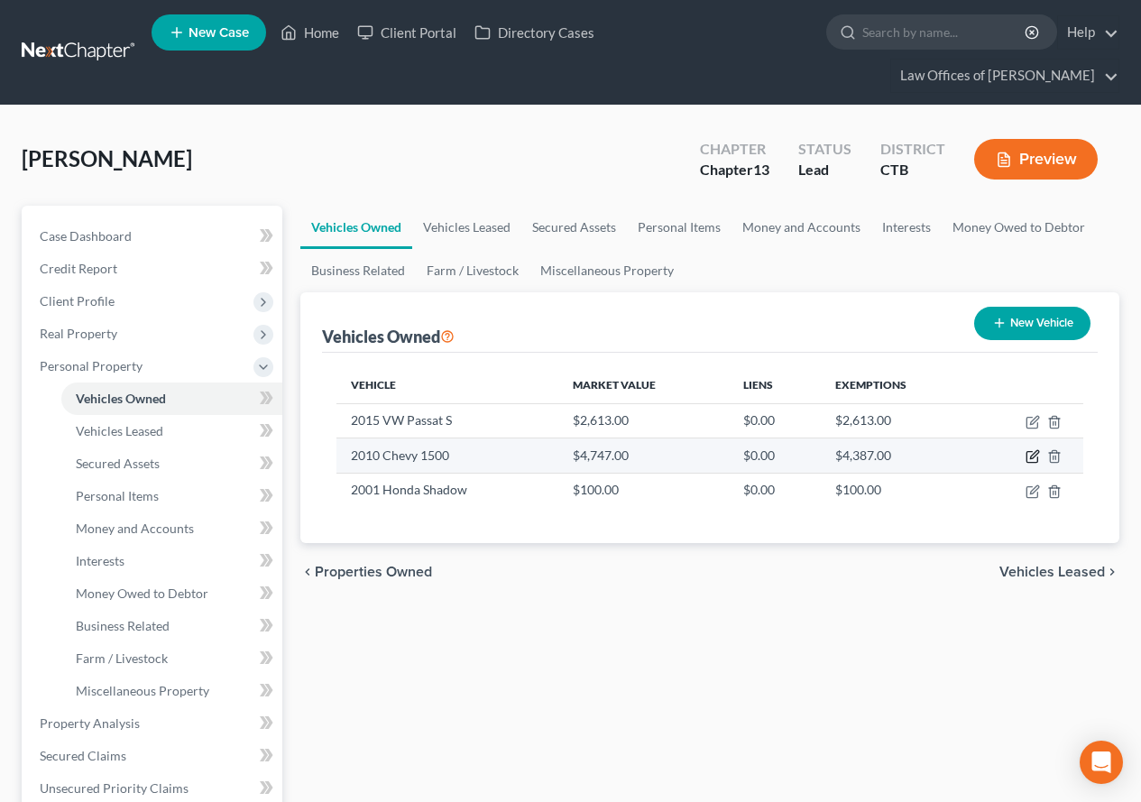
select select "0"
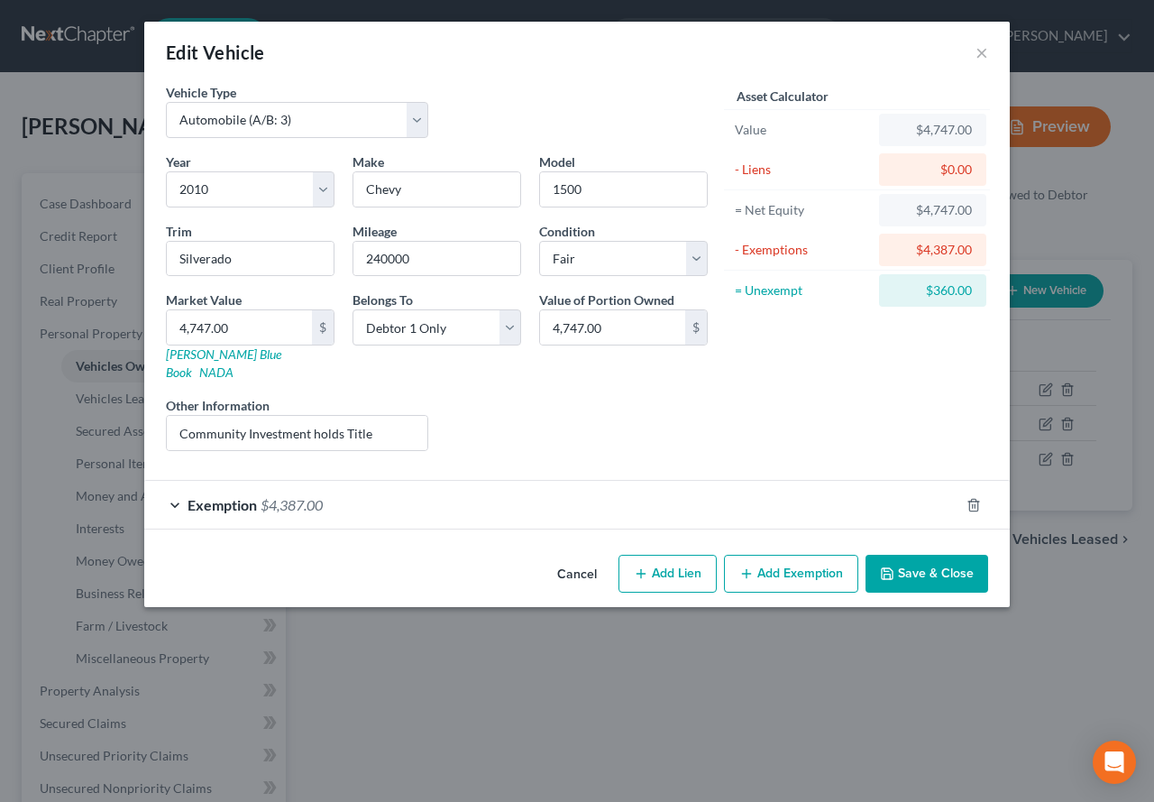
click at [173, 487] on div "Exemption $4,387.00" at bounding box center [551, 505] width 815 height 48
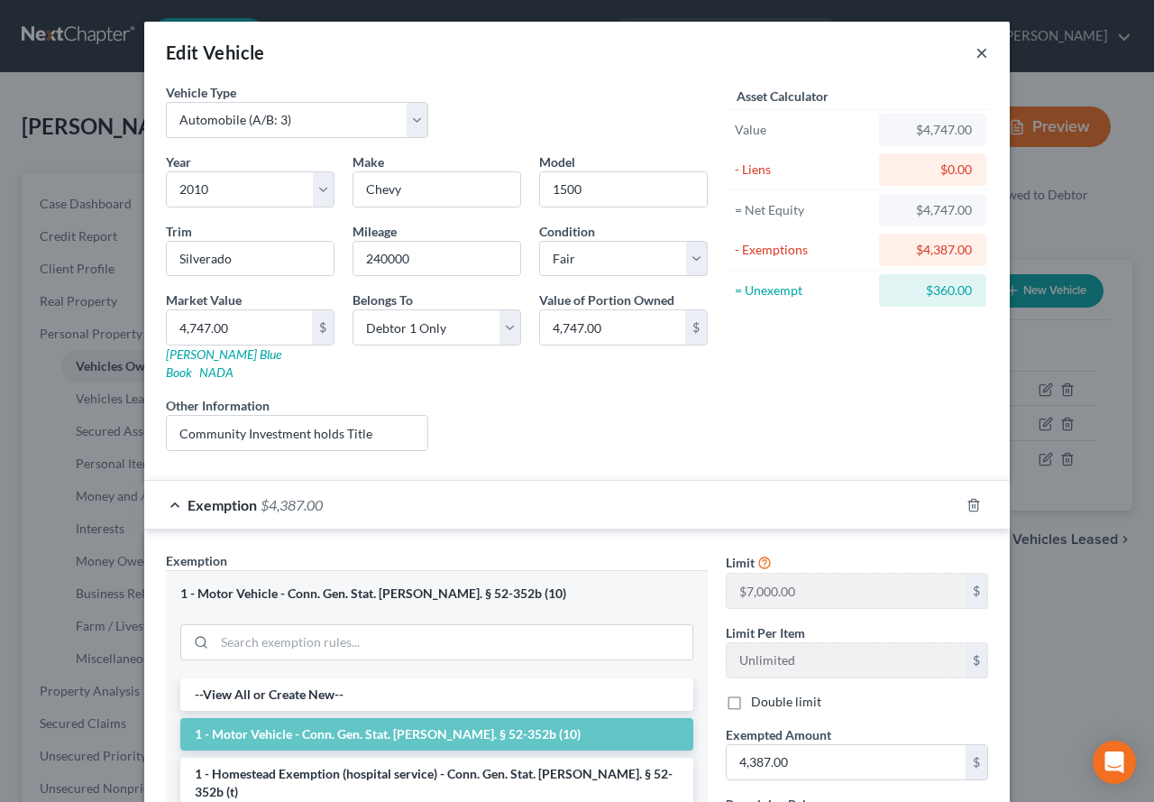
click at [976, 51] on button "×" at bounding box center [982, 52] width 13 height 22
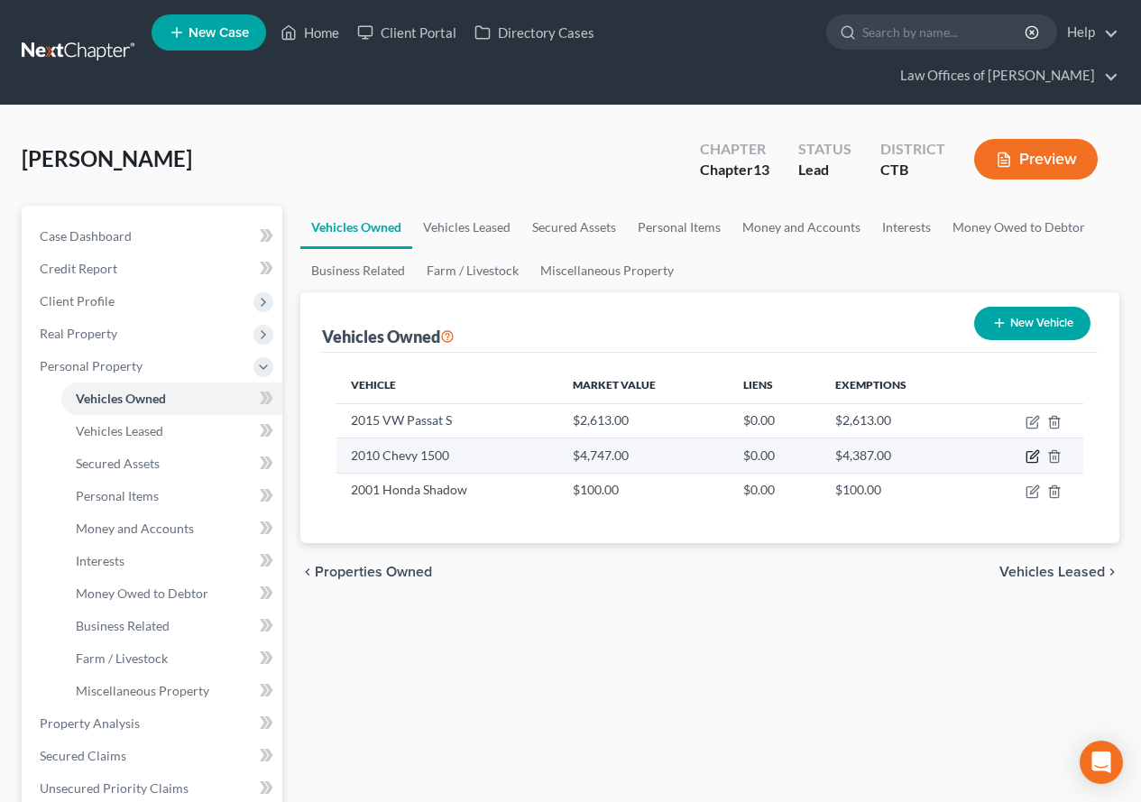
click at [1029, 454] on icon "button" at bounding box center [1032, 456] width 14 height 14
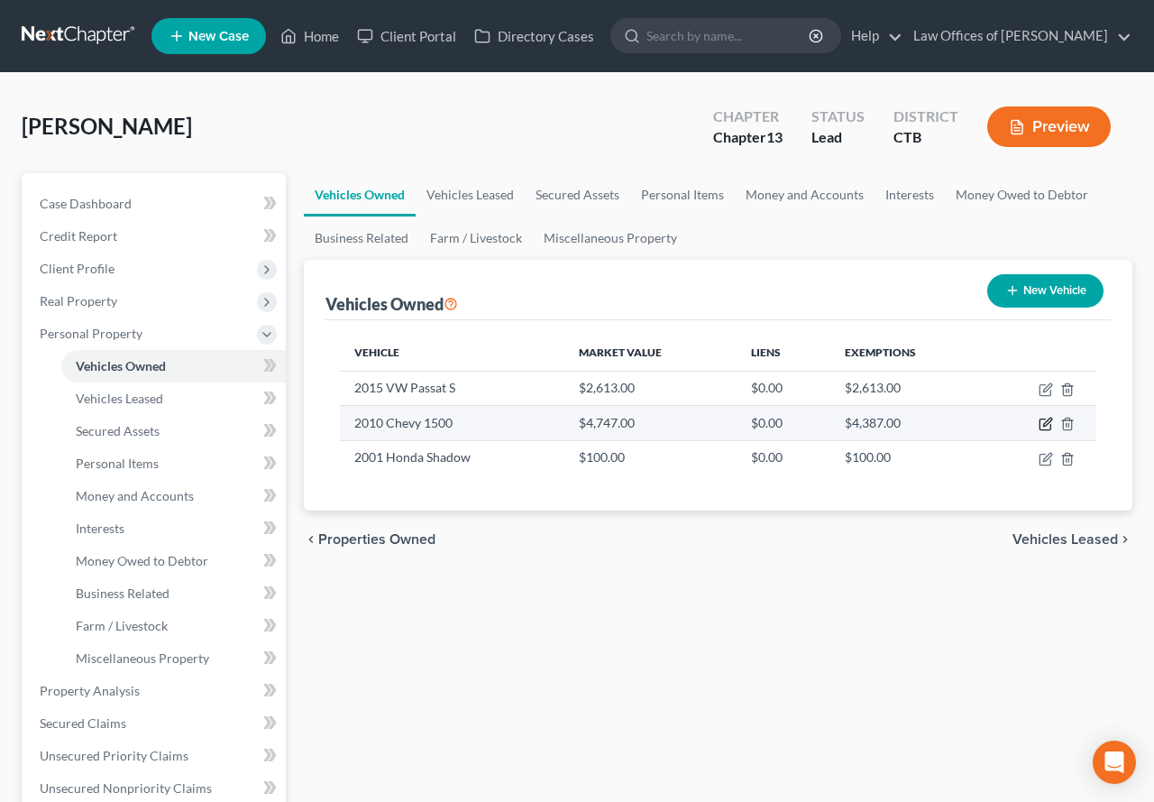
select select "0"
select select "16"
select select "3"
select select "0"
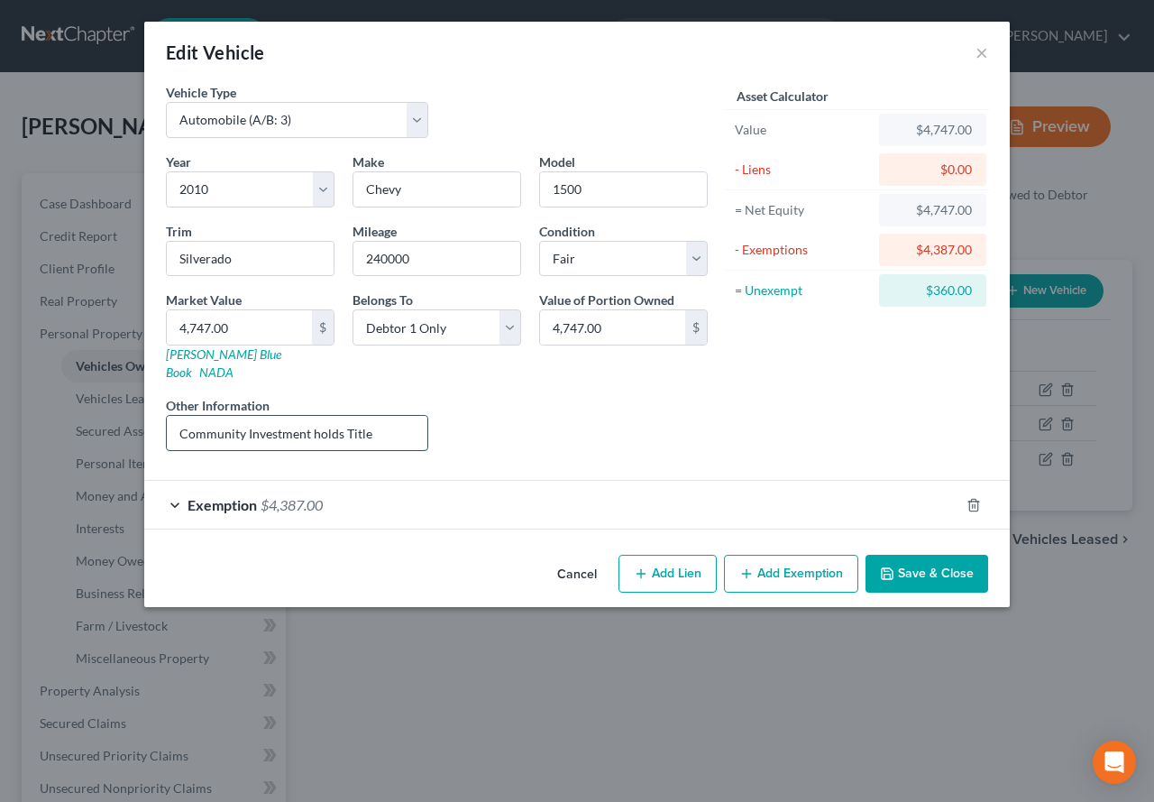
click at [406, 422] on input "Community Investment holds Title" at bounding box center [297, 433] width 261 height 34
type input "Community Investment holds Title as collateral"
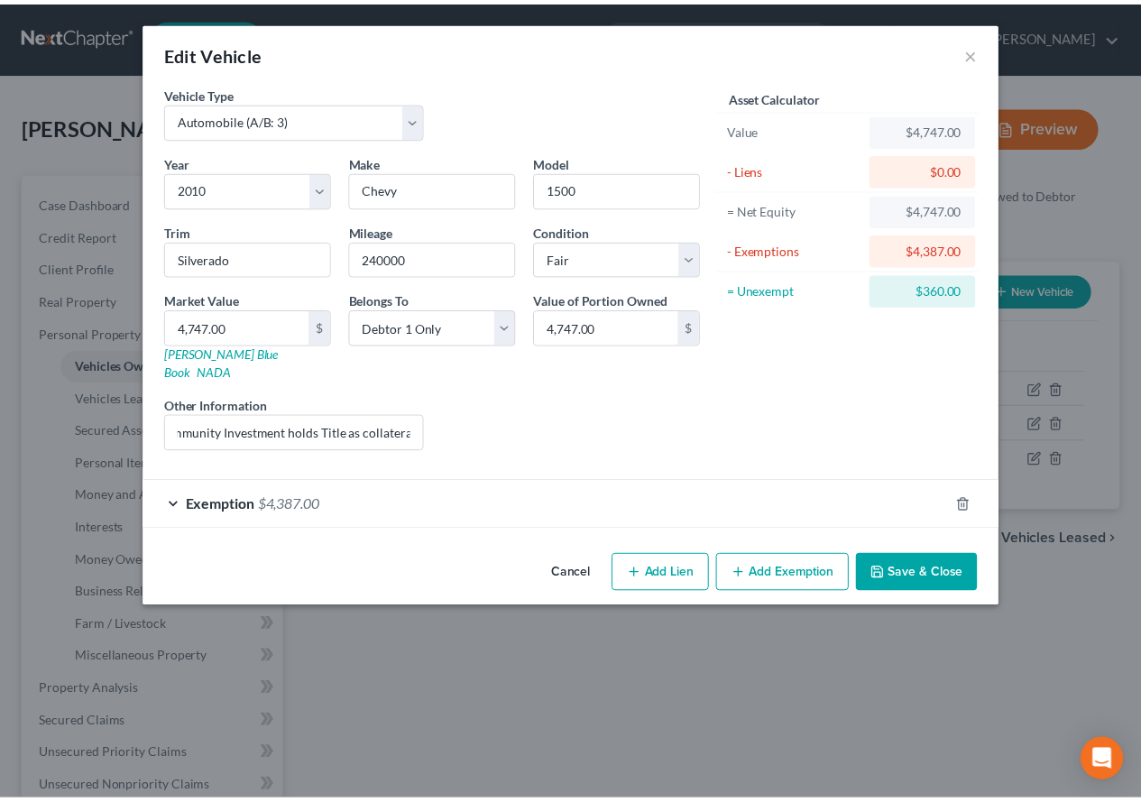
scroll to position [0, 0]
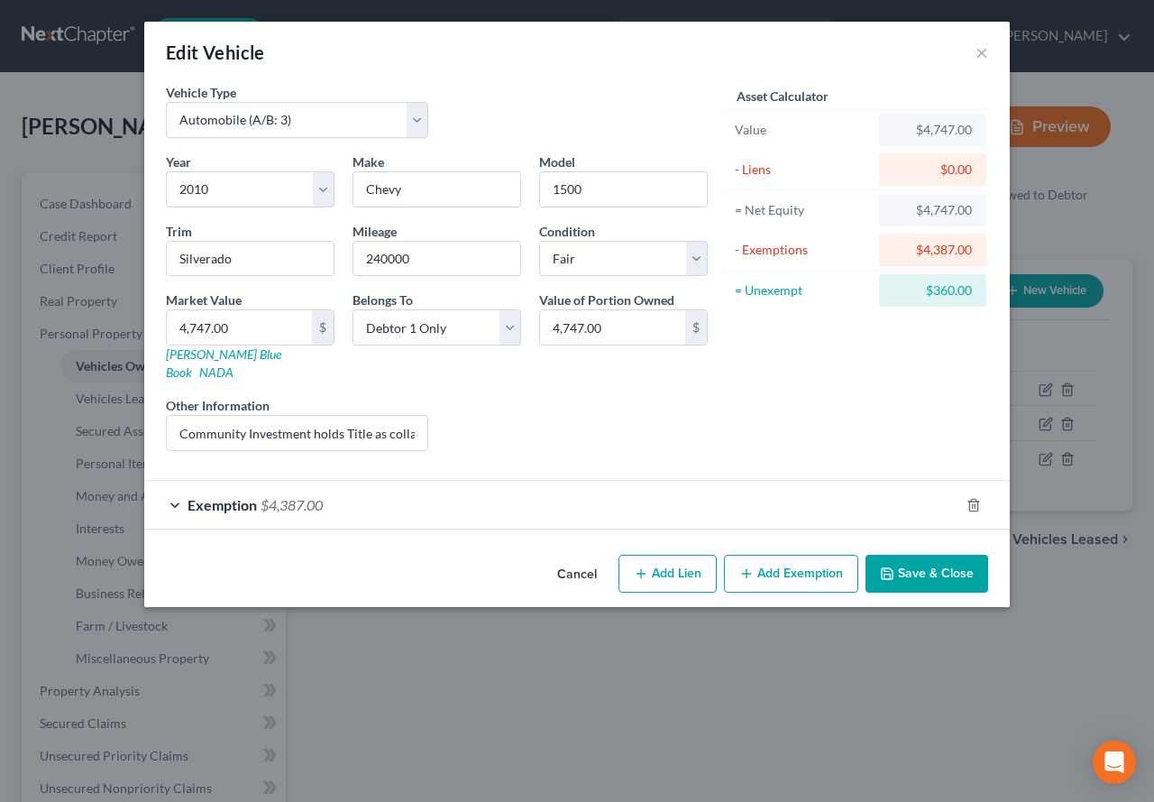
click at [922, 565] on button "Save & Close" at bounding box center [927, 574] width 123 height 38
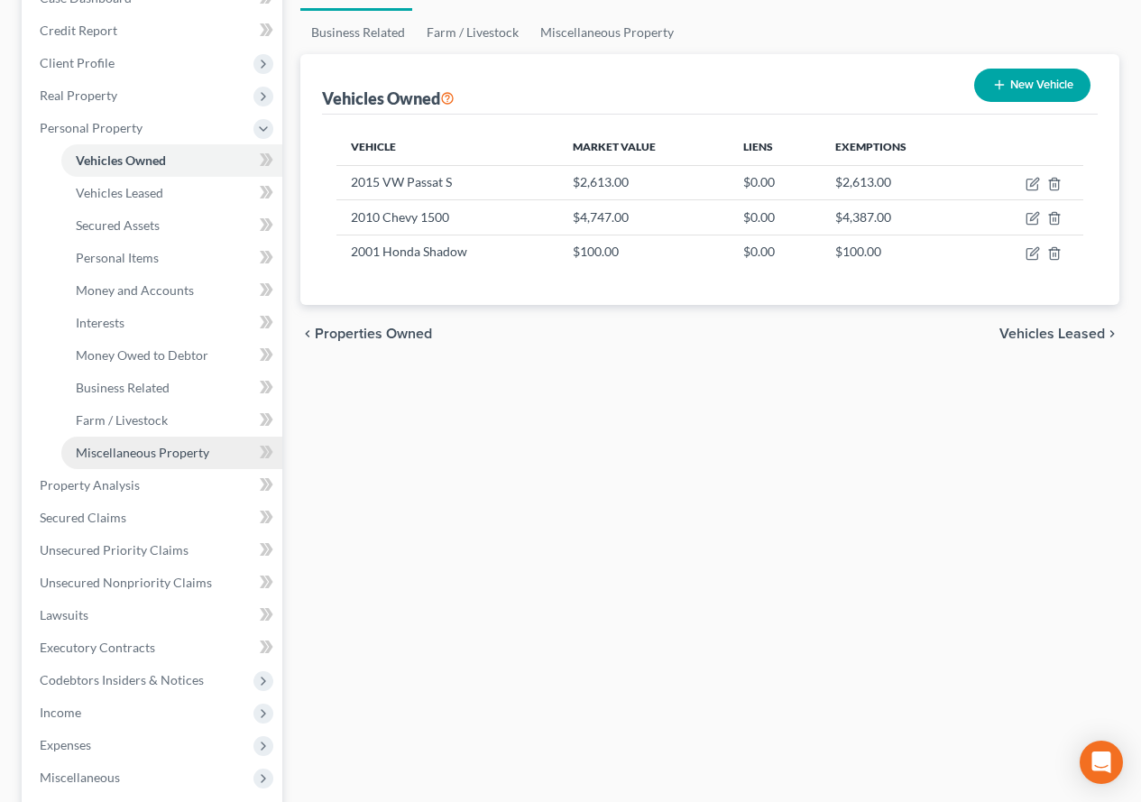
scroll to position [271, 0]
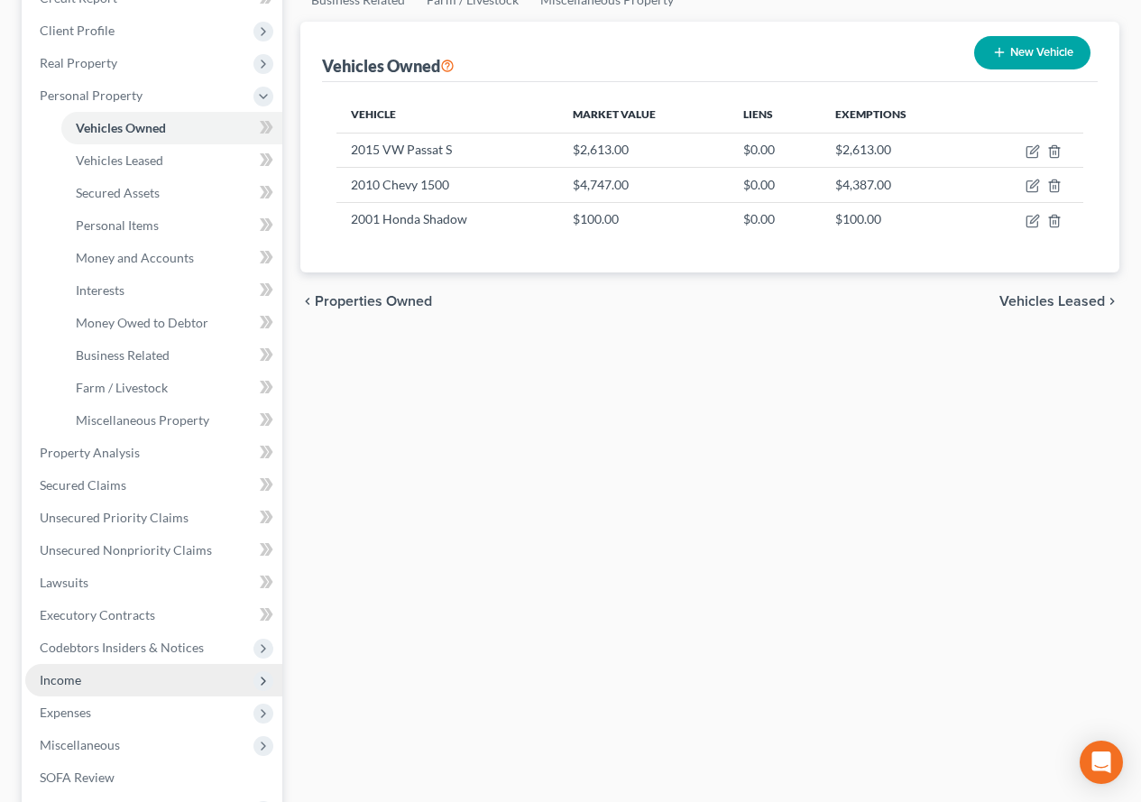
click at [71, 680] on span "Income" at bounding box center [60, 679] width 41 height 15
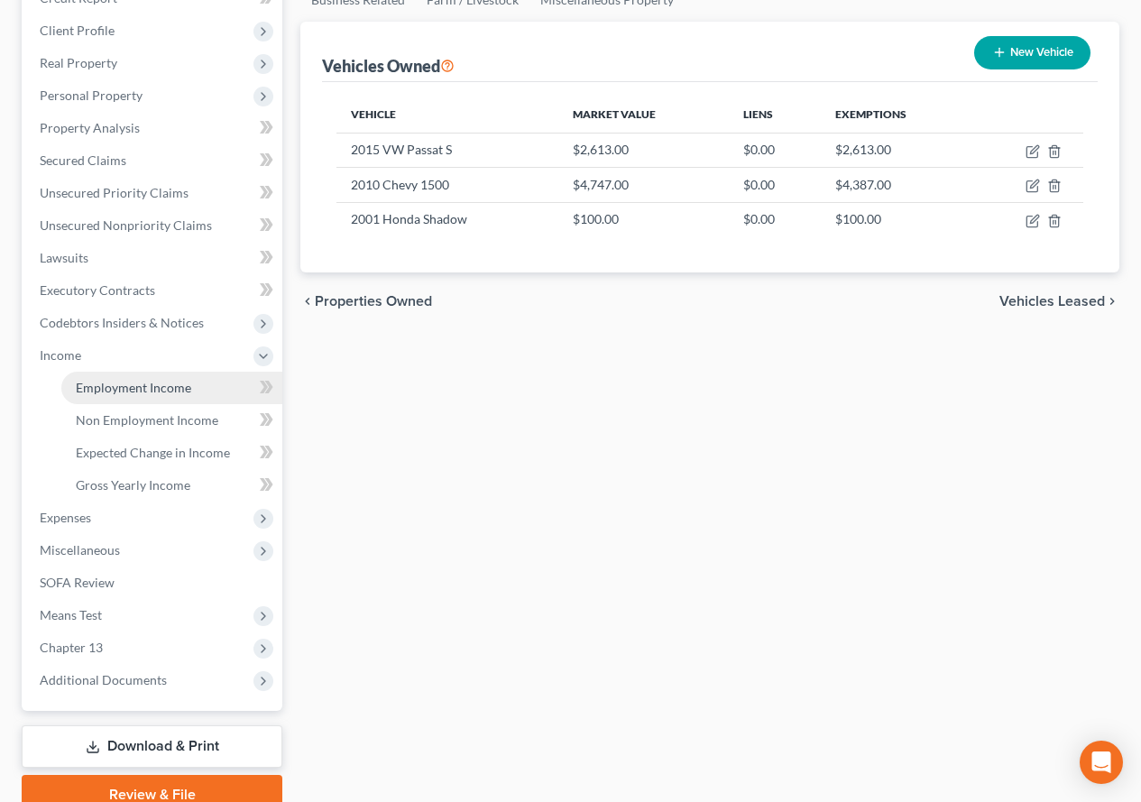
click at [142, 391] on span "Employment Income" at bounding box center [133, 387] width 115 height 15
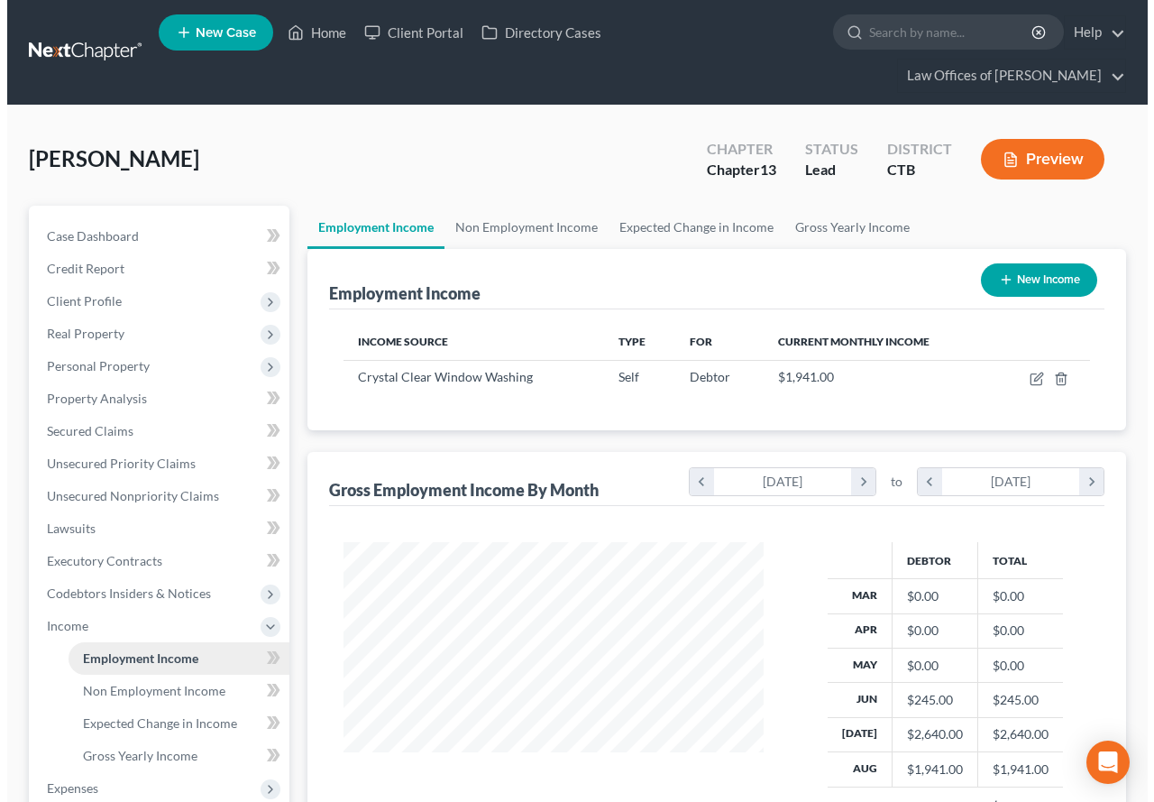
scroll to position [324, 456]
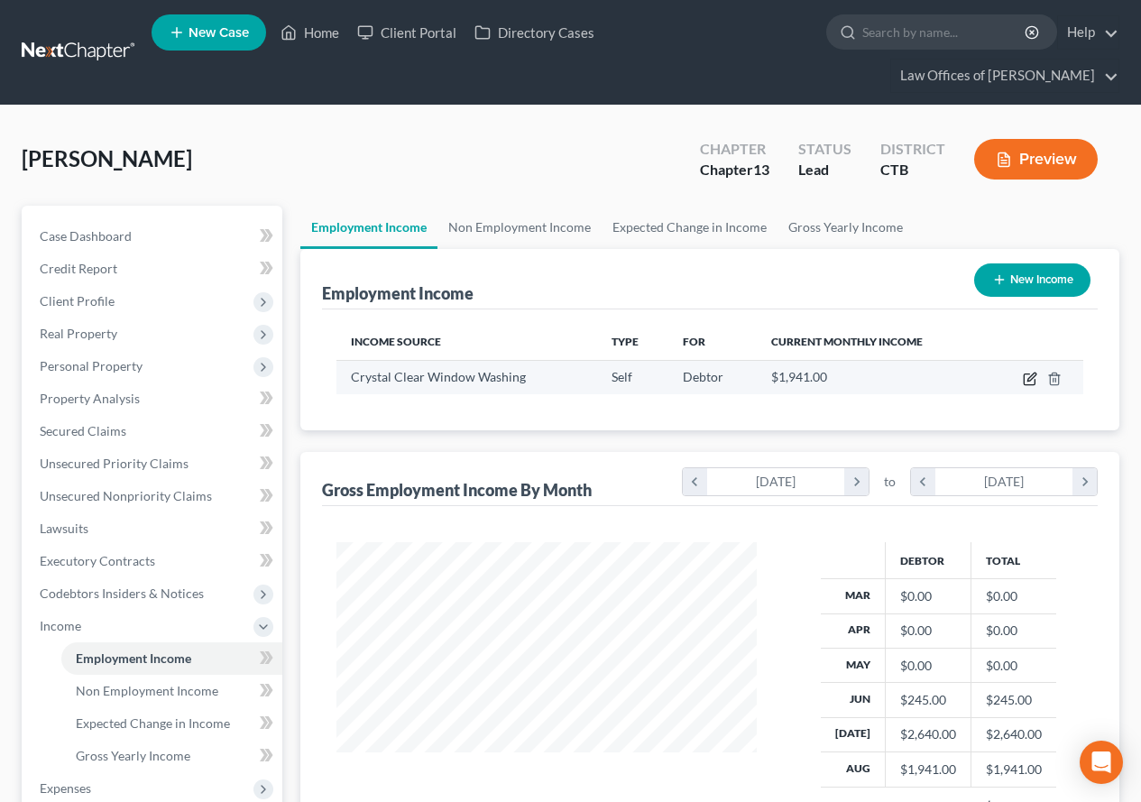
click at [1032, 383] on icon "button" at bounding box center [1030, 379] width 14 height 14
select select "1"
select select "0"
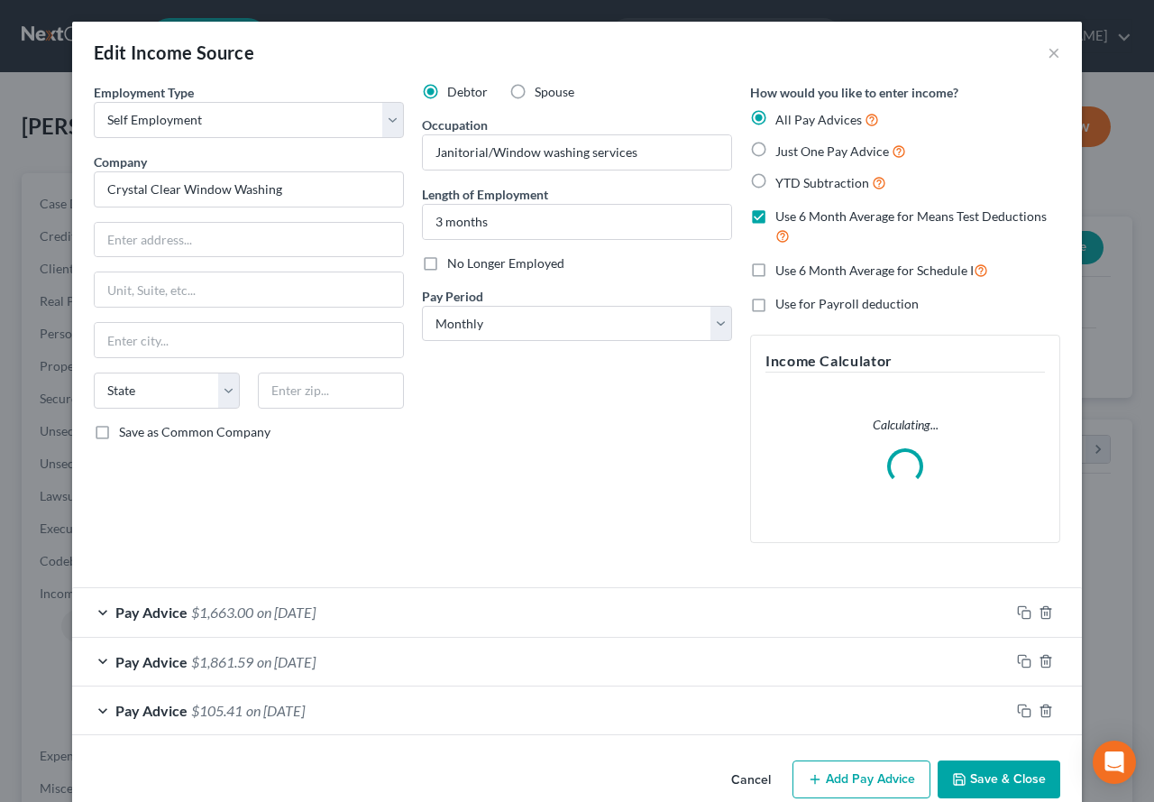
scroll to position [32, 0]
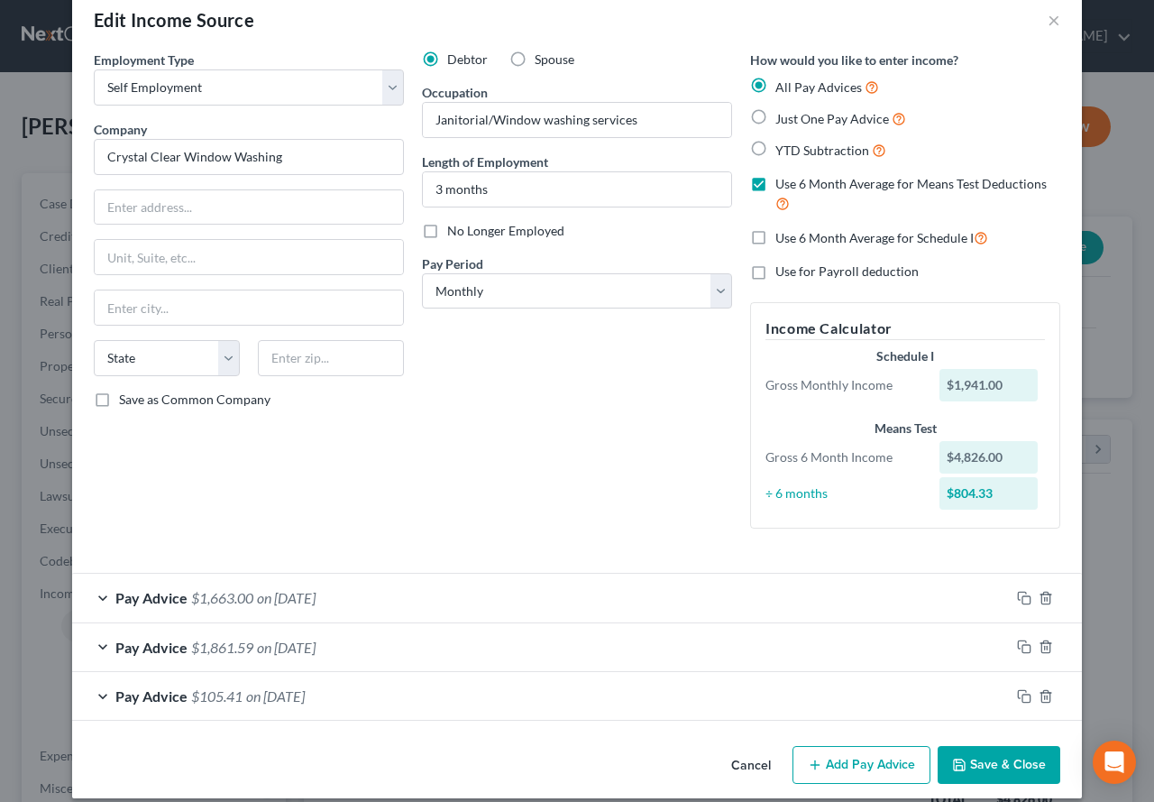
click at [95, 601] on div "Pay Advice $1,663.00 on [DATE]" at bounding box center [541, 597] width 938 height 48
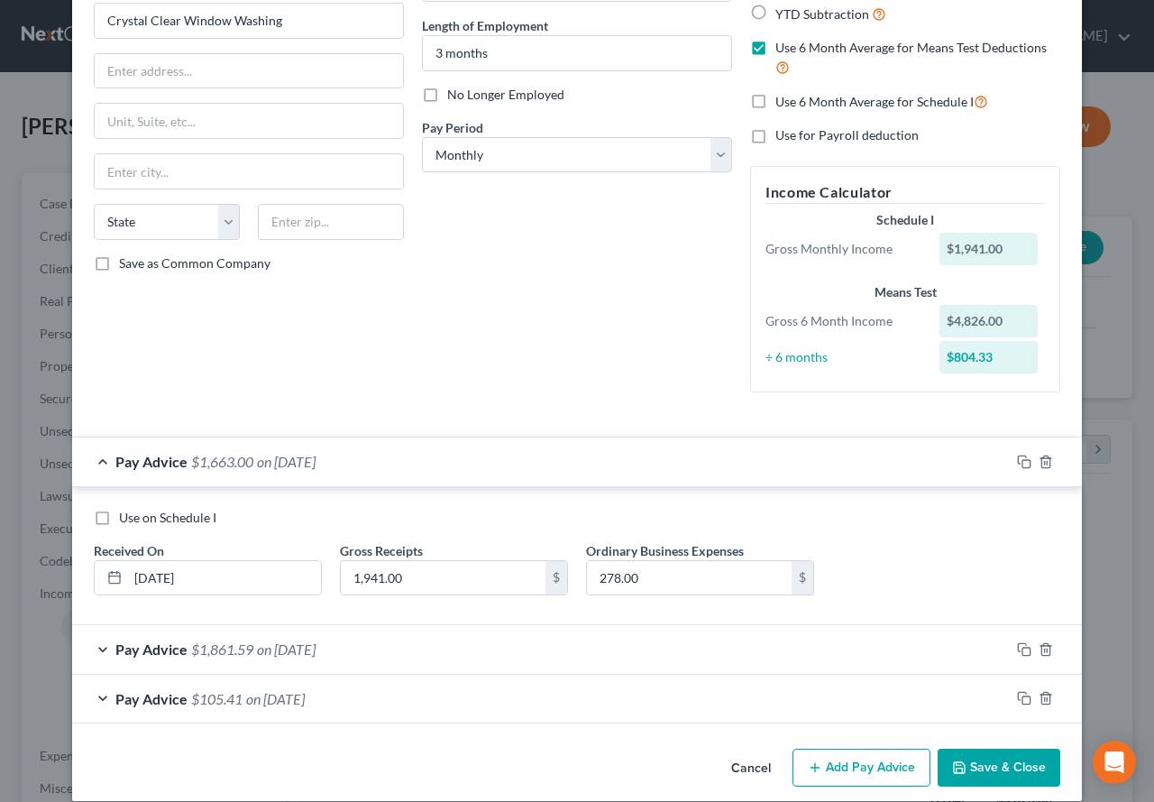
scroll to position [189, 0]
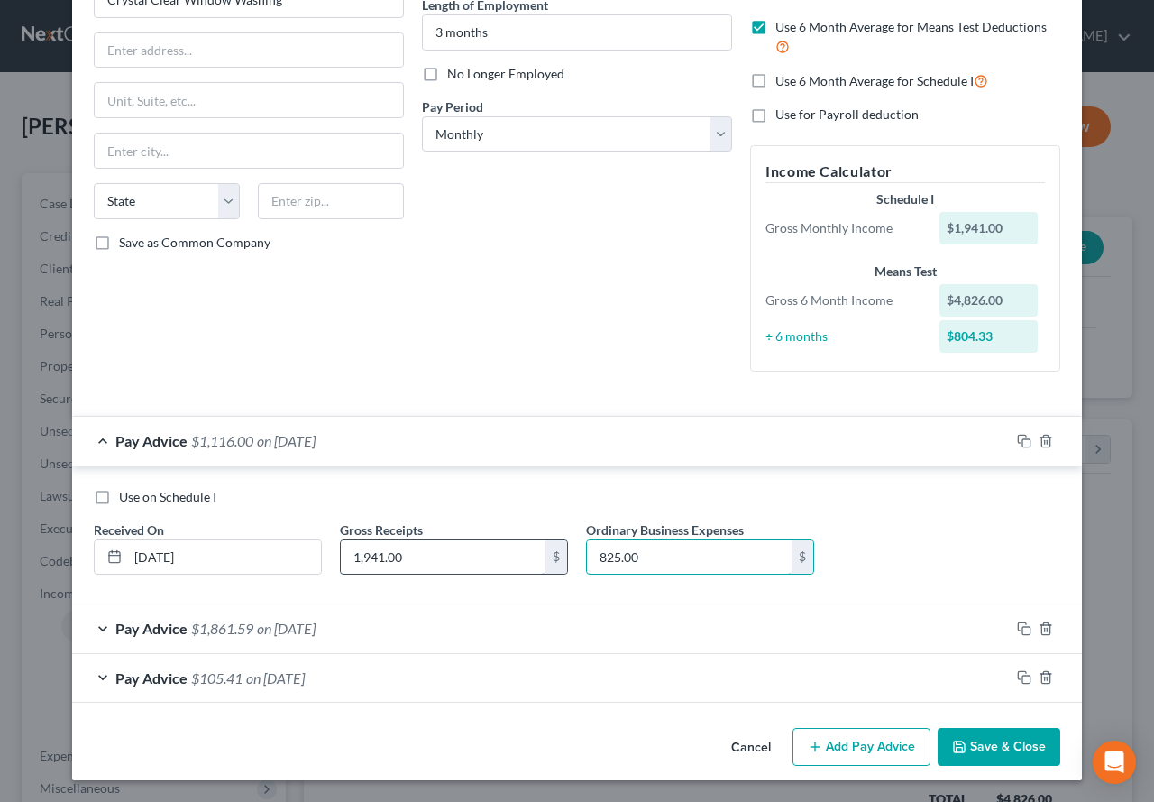
type input "825.00"
click at [433, 560] on input "1,941.00" at bounding box center [443, 557] width 205 height 34
type input "4,501.00"
click at [91, 625] on div "Pay Advice $1,861.59 on [DATE]" at bounding box center [541, 628] width 938 height 48
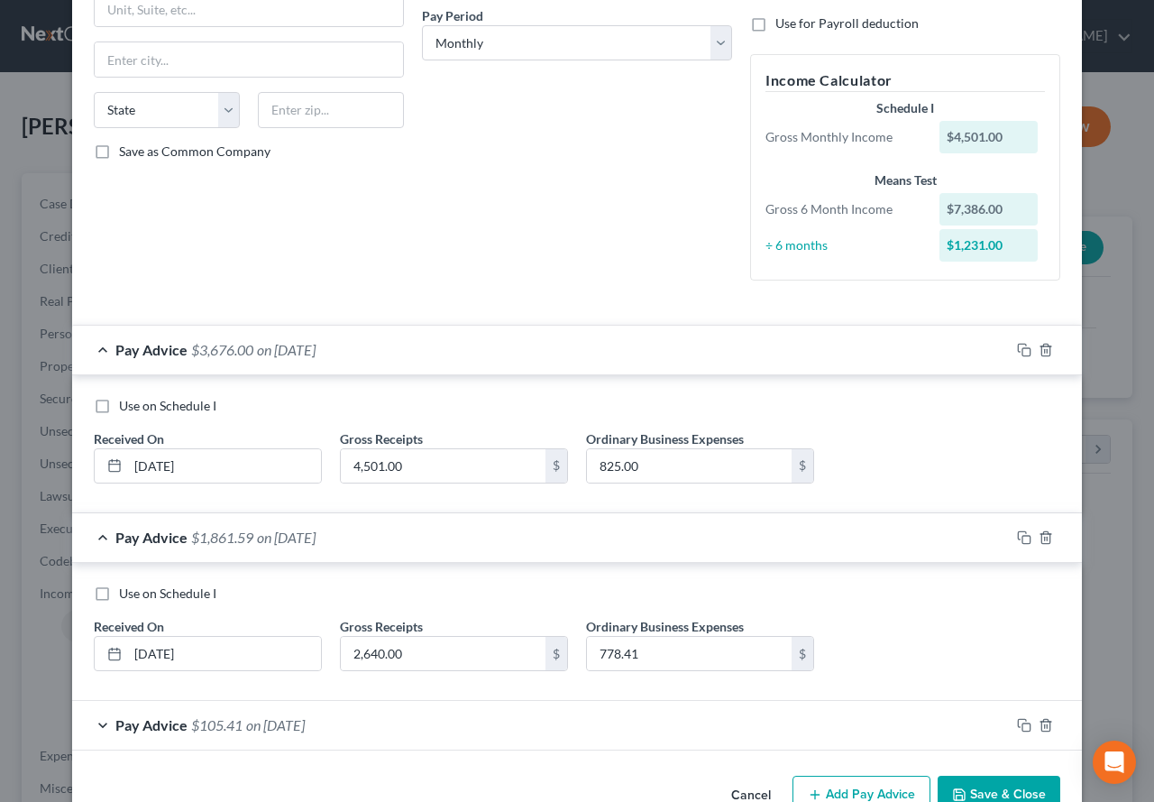
scroll to position [327, 0]
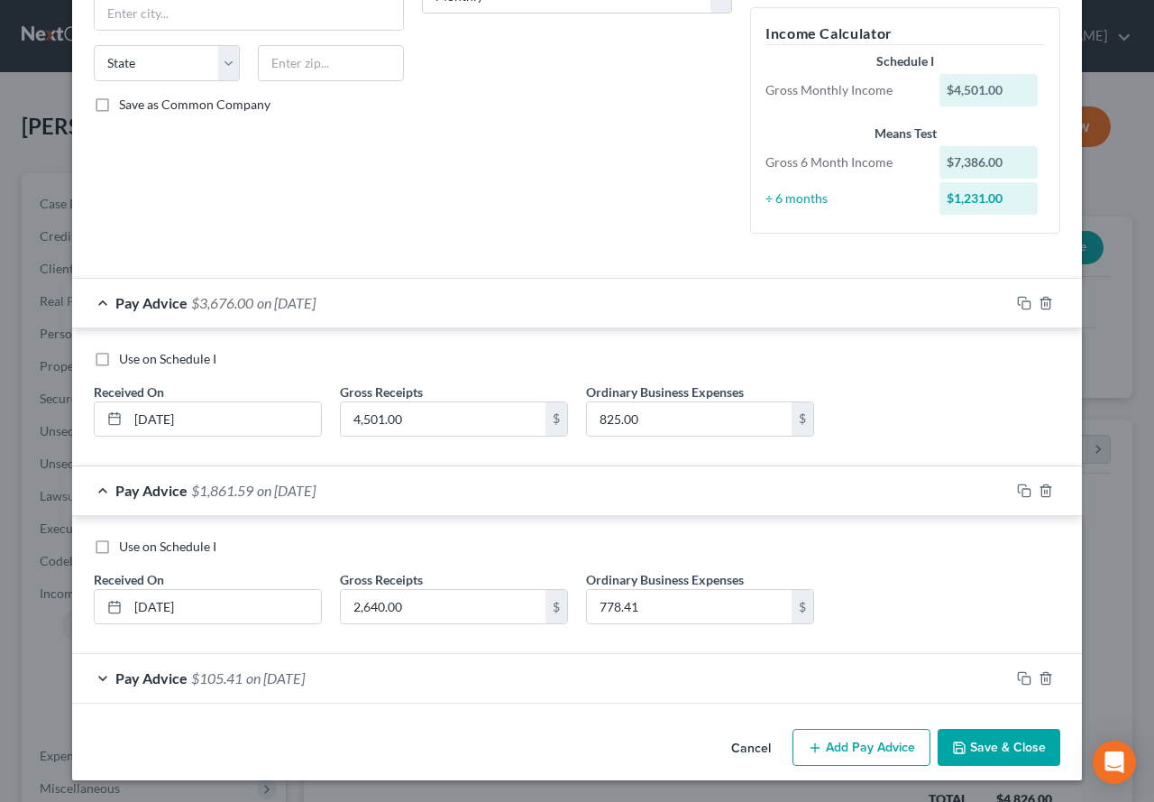
click at [89, 676] on div "Pay Advice $105.41 on [DATE]" at bounding box center [541, 678] width 938 height 48
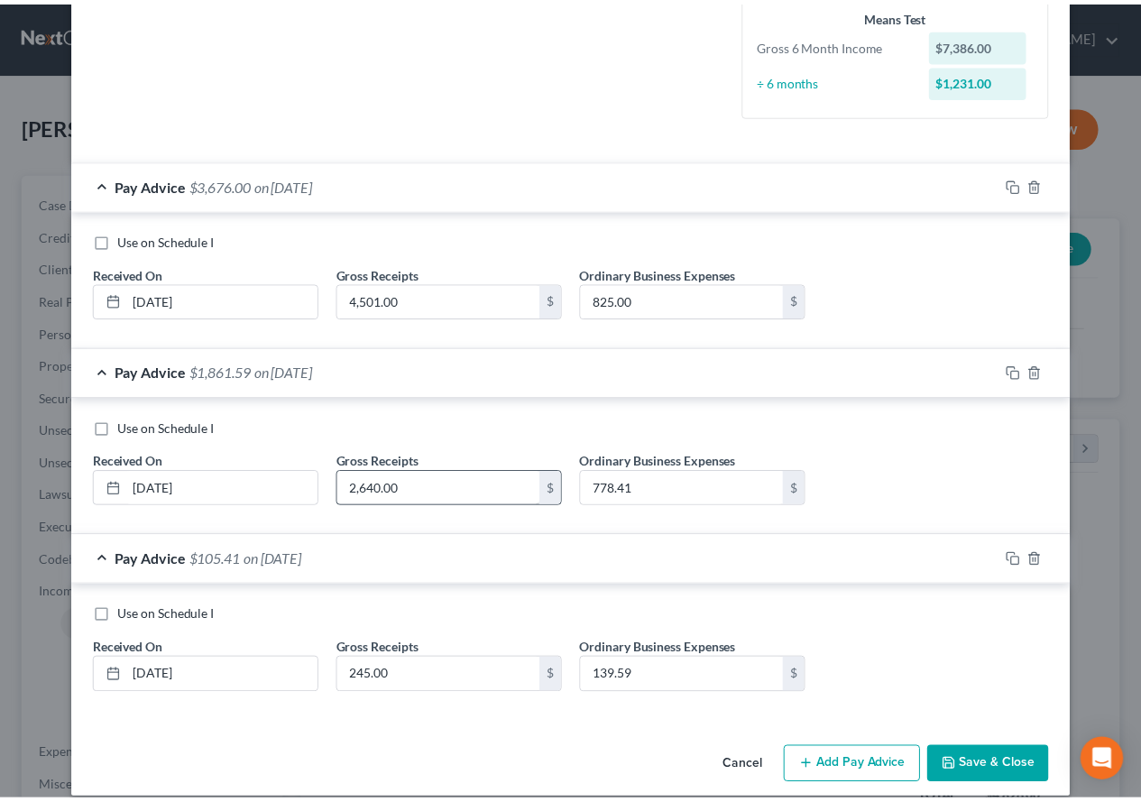
scroll to position [465, 0]
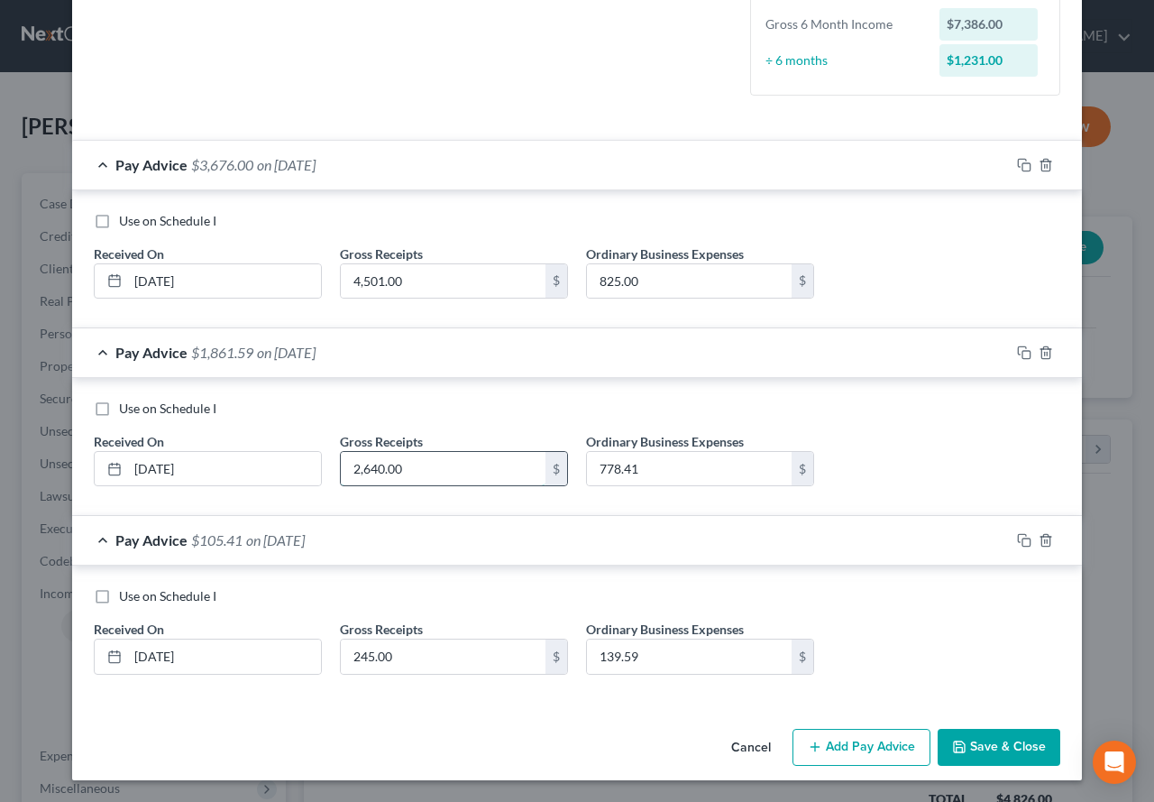
click at [422, 479] on input "2,640.00" at bounding box center [443, 469] width 205 height 34
click at [427, 461] on input "2,640.00" at bounding box center [443, 469] width 205 height 34
drag, startPoint x: 409, startPoint y: 472, endPoint x: 326, endPoint y: 468, distance: 83.0
click at [331, 468] on div "Gross Receipts 2,640.00 $" at bounding box center [454, 459] width 246 height 55
type input "2,720.00"
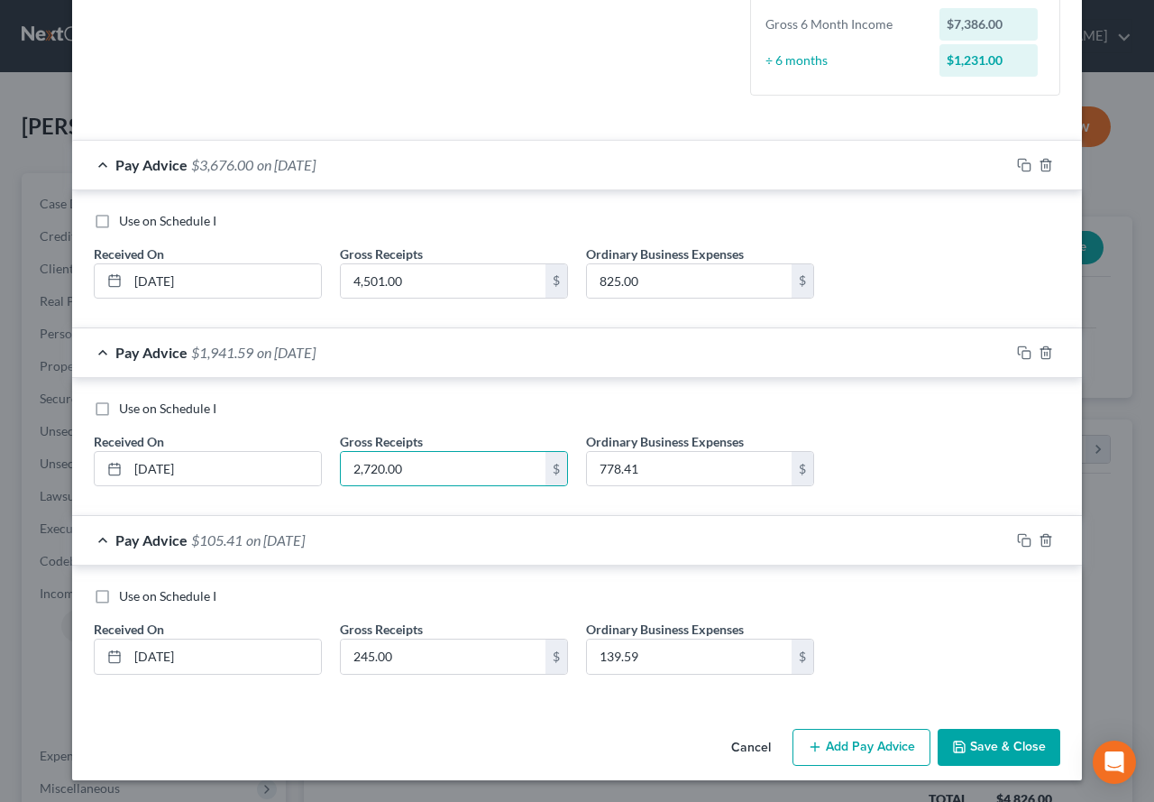
click at [960, 740] on icon "button" at bounding box center [959, 746] width 14 height 14
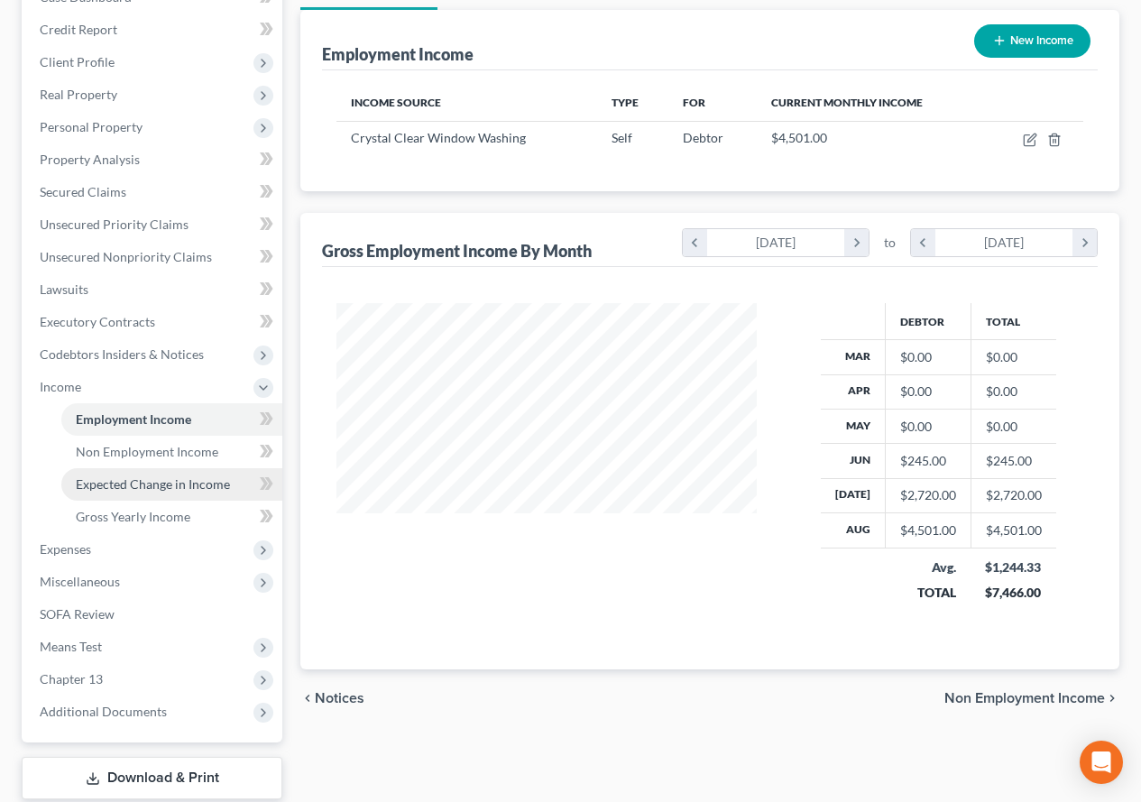
scroll to position [271, 0]
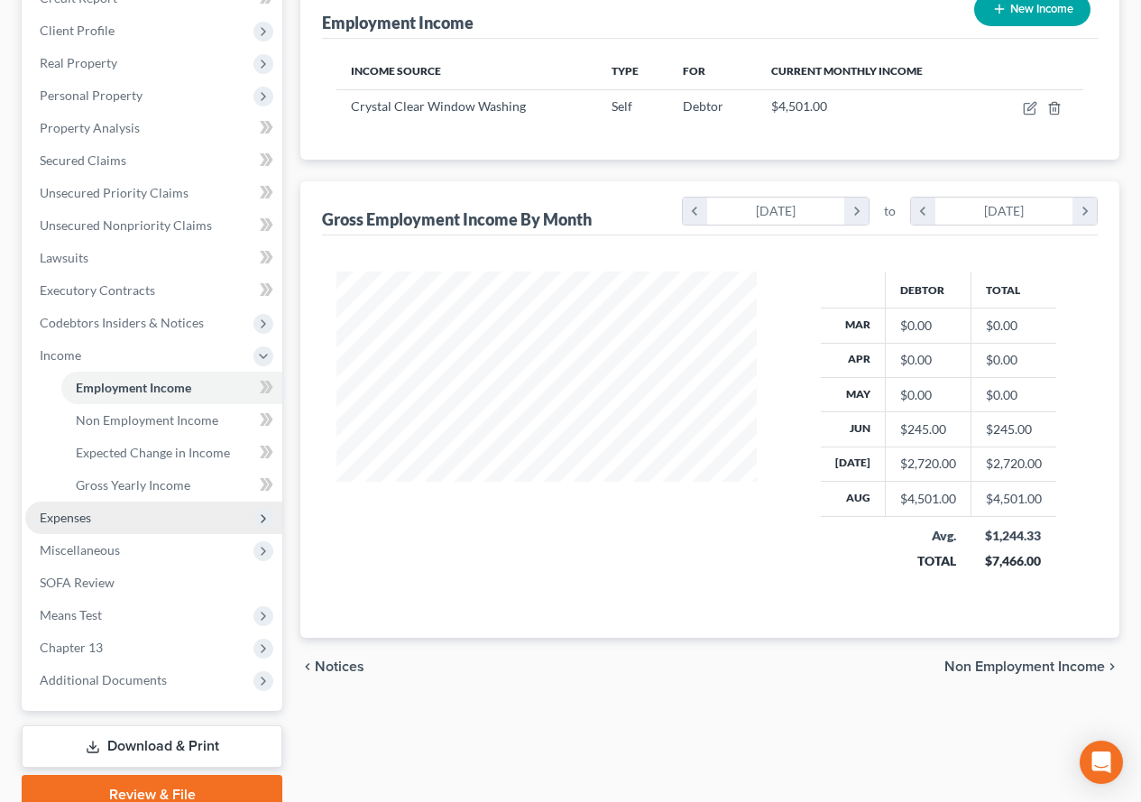
click at [61, 512] on span "Expenses" at bounding box center [65, 516] width 51 height 15
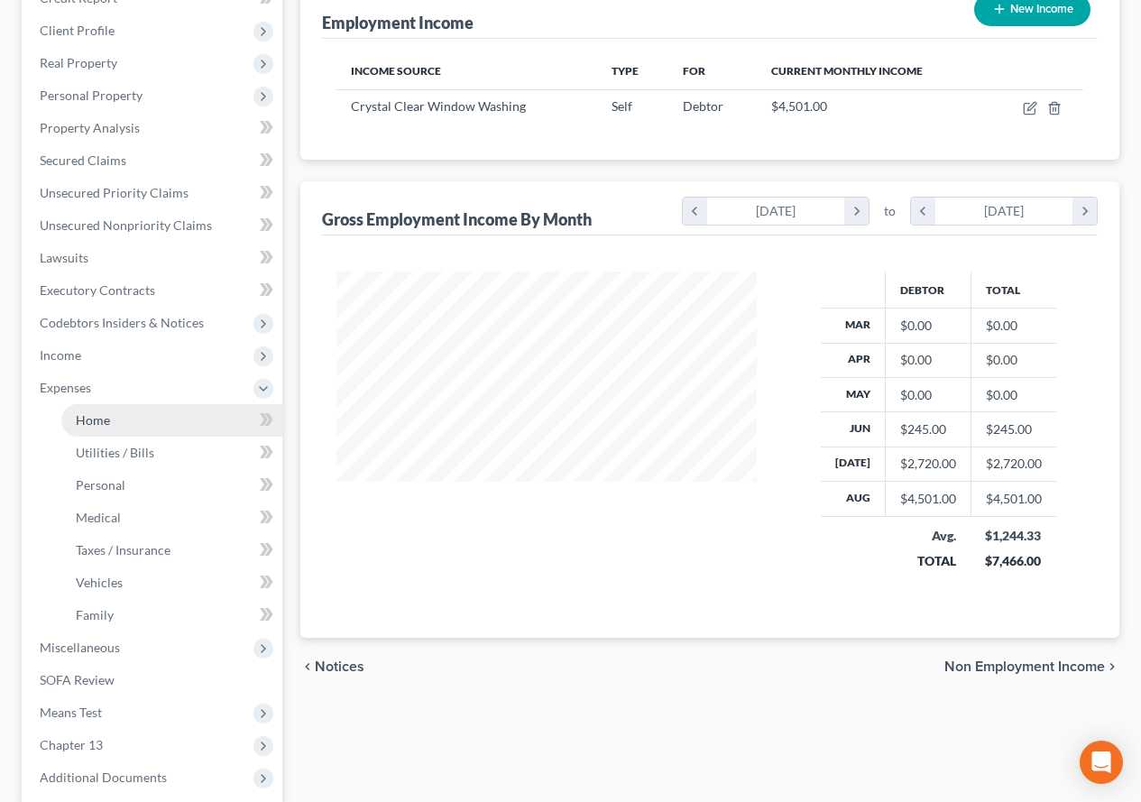
click at [85, 420] on span "Home" at bounding box center [93, 419] width 34 height 15
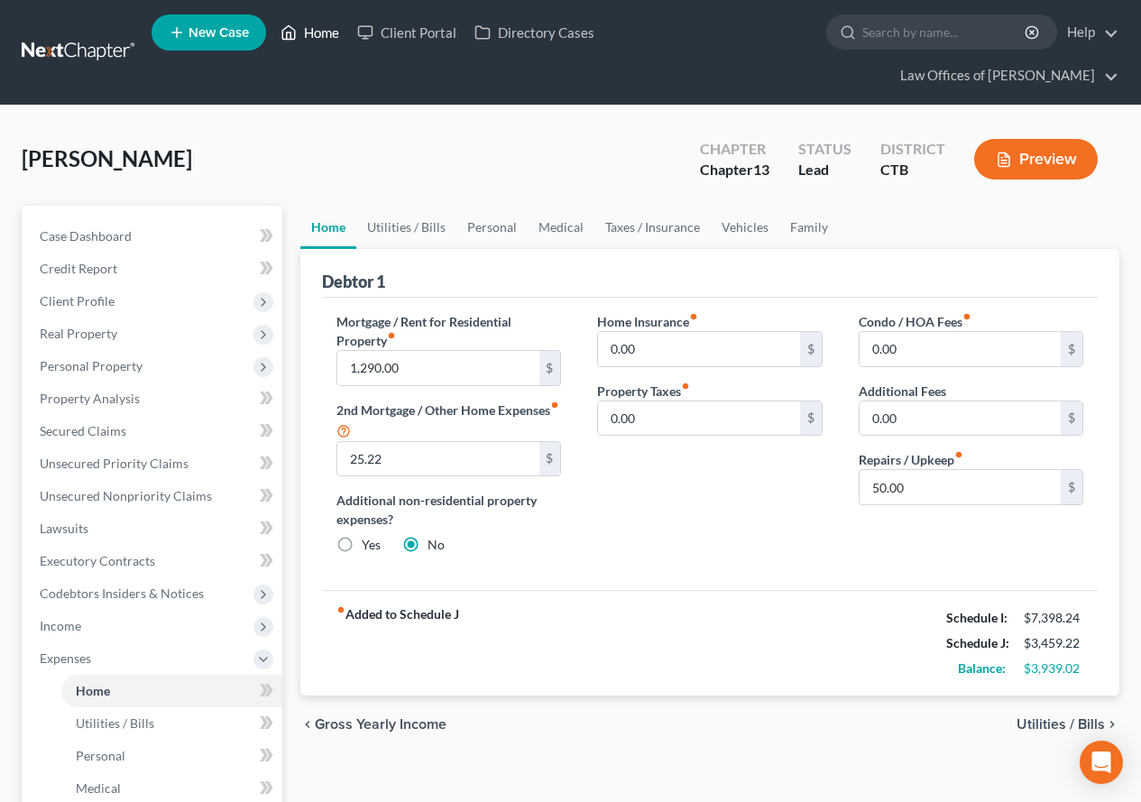
click at [330, 31] on link "Home" at bounding box center [309, 32] width 77 height 32
